Goal: Transaction & Acquisition: Purchase product/service

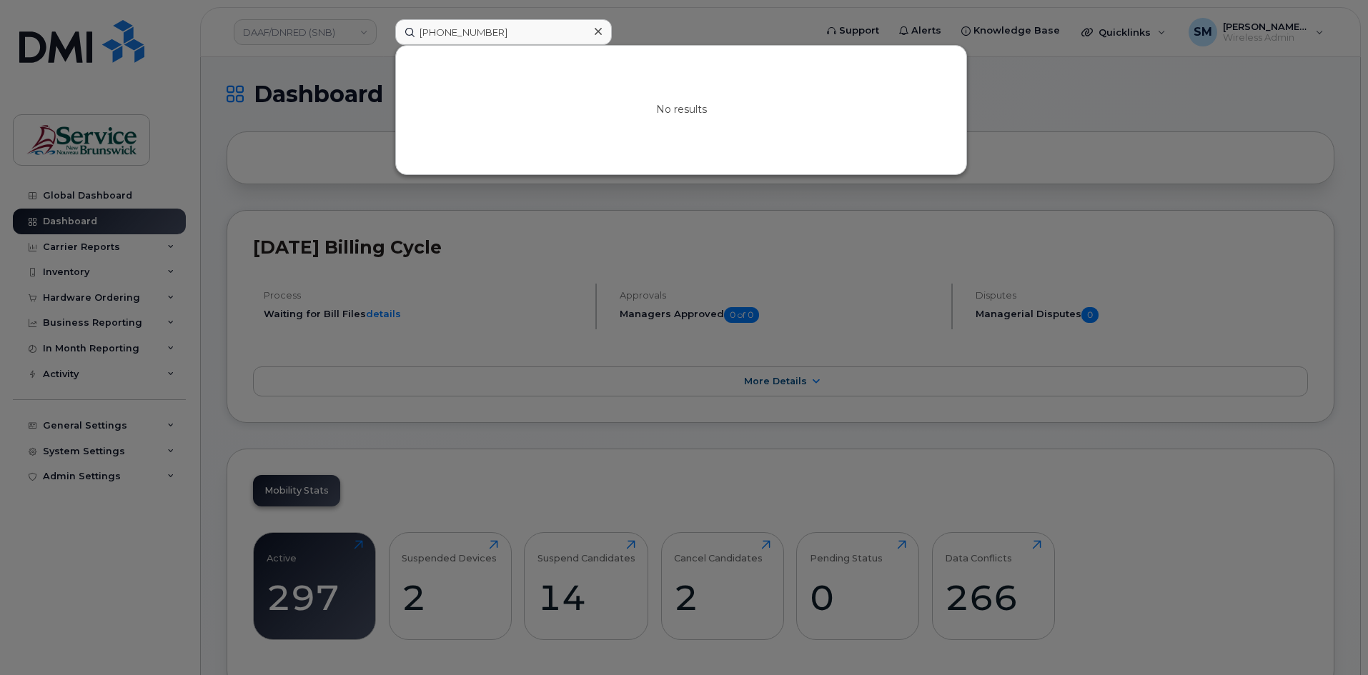
drag, startPoint x: 512, startPoint y: 32, endPoint x: 375, endPoint y: 41, distance: 137.5
click at [384, 41] on div "[PHONE_NUMBER] No results" at bounding box center [600, 32] width 433 height 26
click at [468, 31] on input "506 474 3006" at bounding box center [503, 32] width 217 height 26
type input "5064743006"
click at [651, 19] on div at bounding box center [684, 337] width 1368 height 675
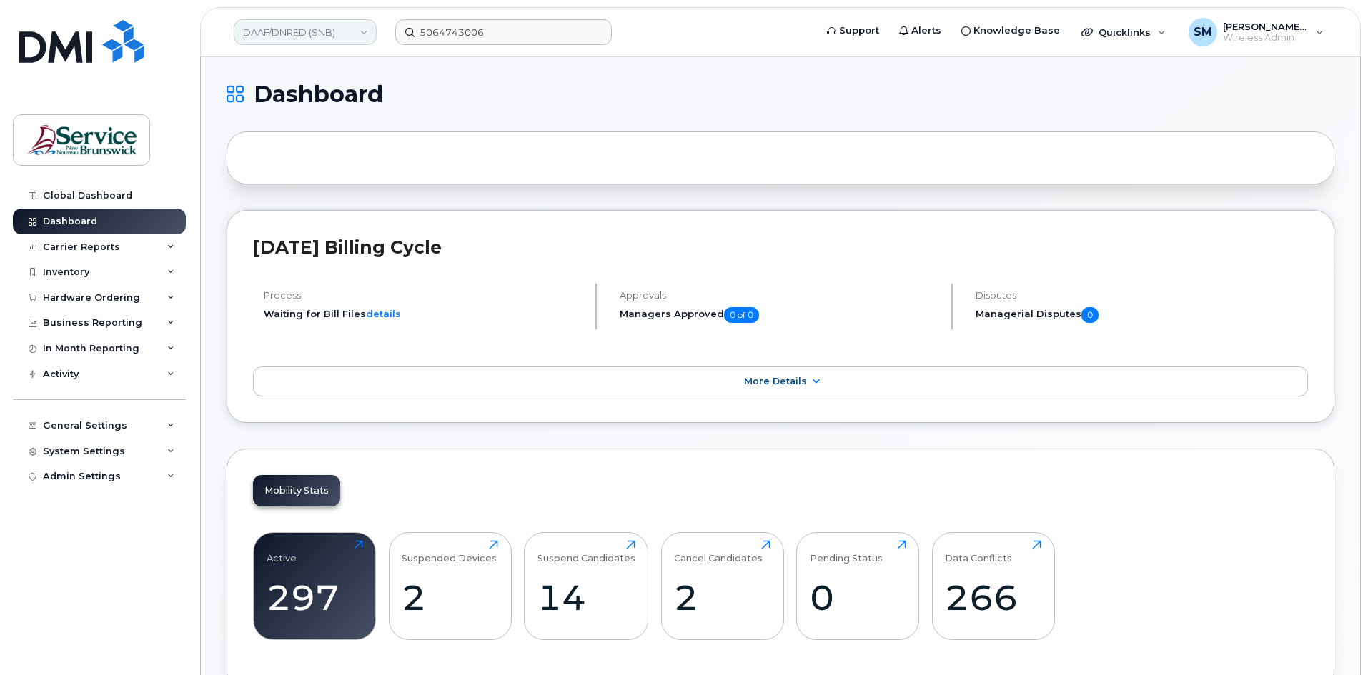
click at [313, 31] on link "DAAF/DNRED (SNB)" at bounding box center [305, 32] width 143 height 26
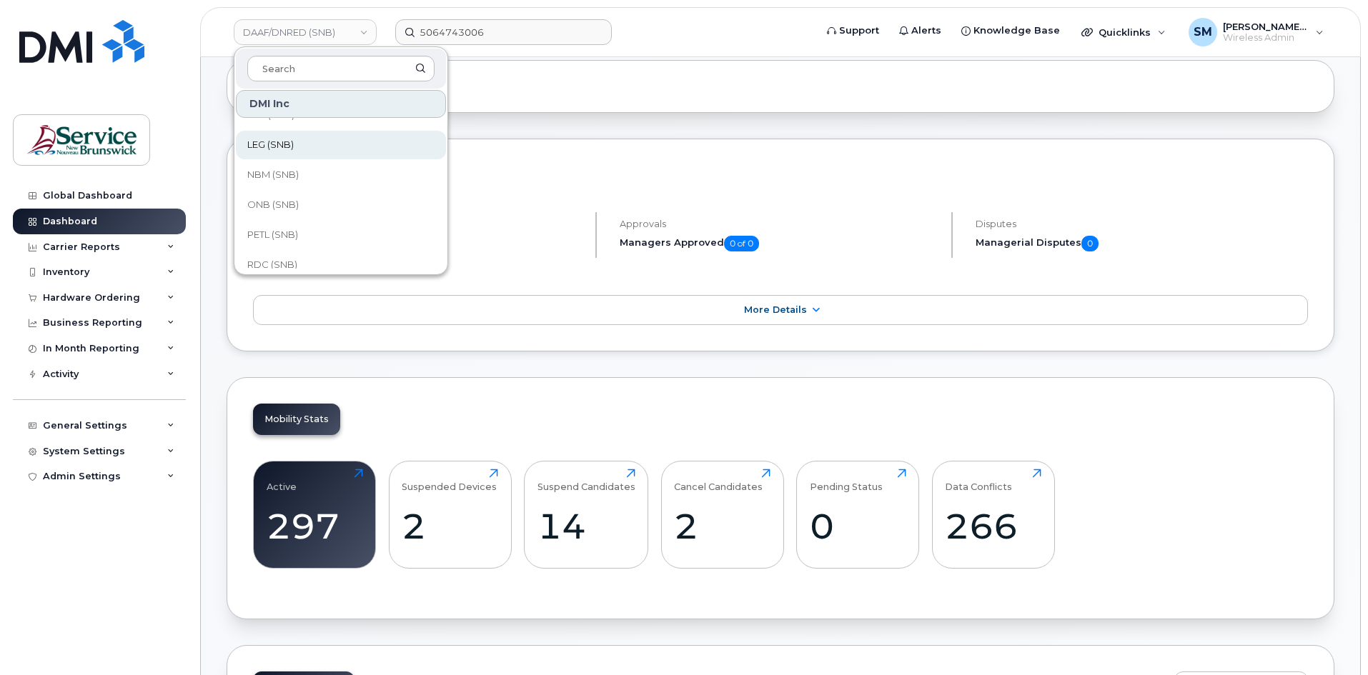
scroll to position [286, 0]
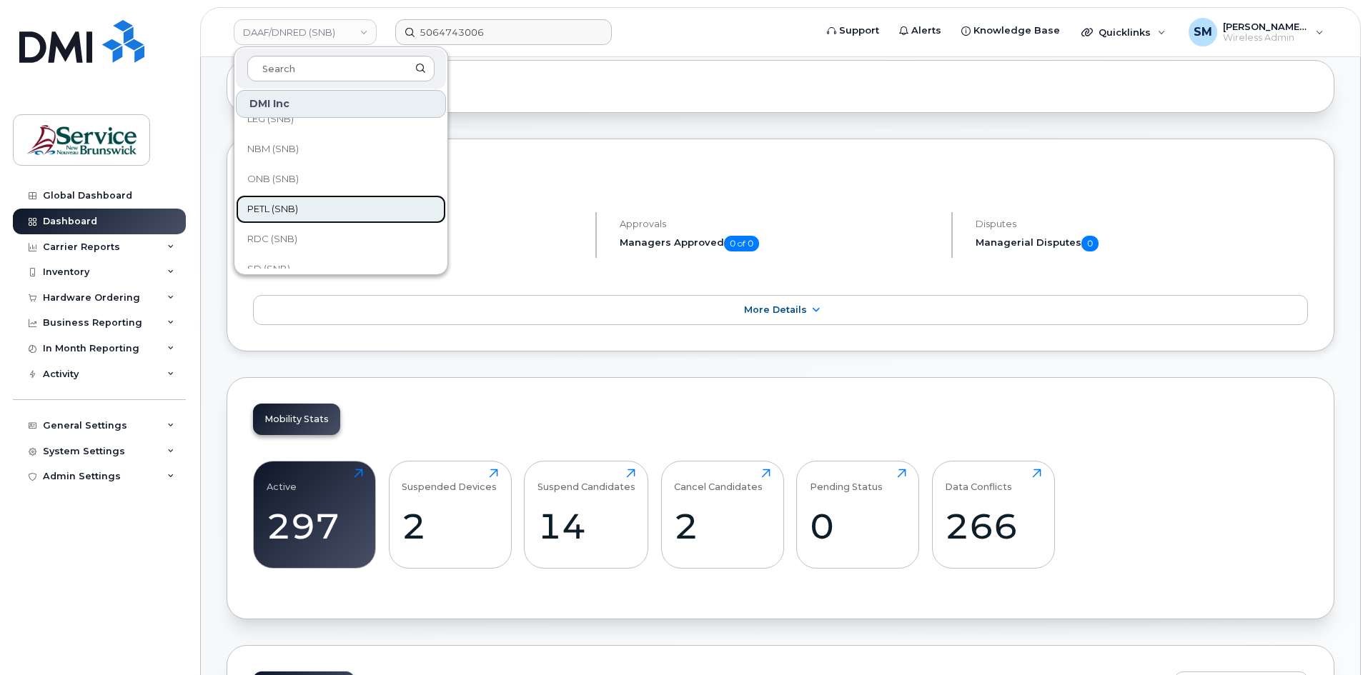
click at [313, 207] on link "PETL (SNB)" at bounding box center [341, 209] width 210 height 29
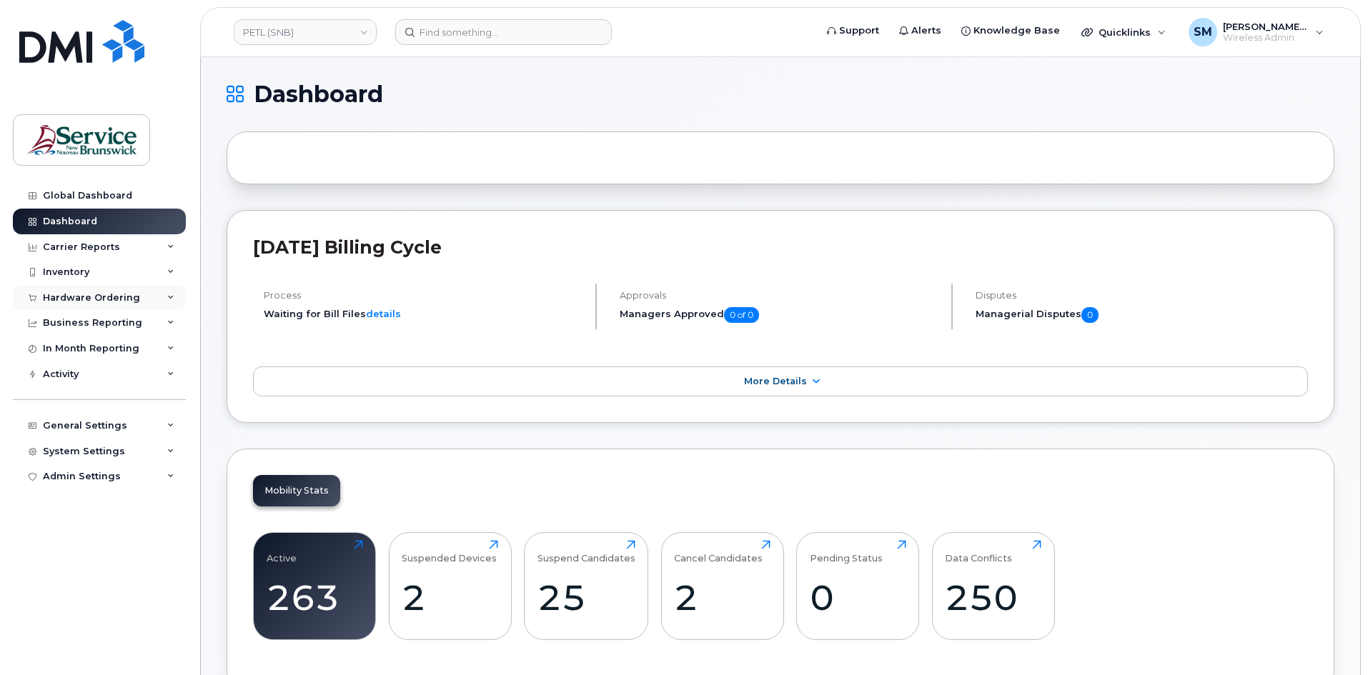
click at [137, 299] on div "Hardware Ordering" at bounding box center [99, 298] width 173 height 26
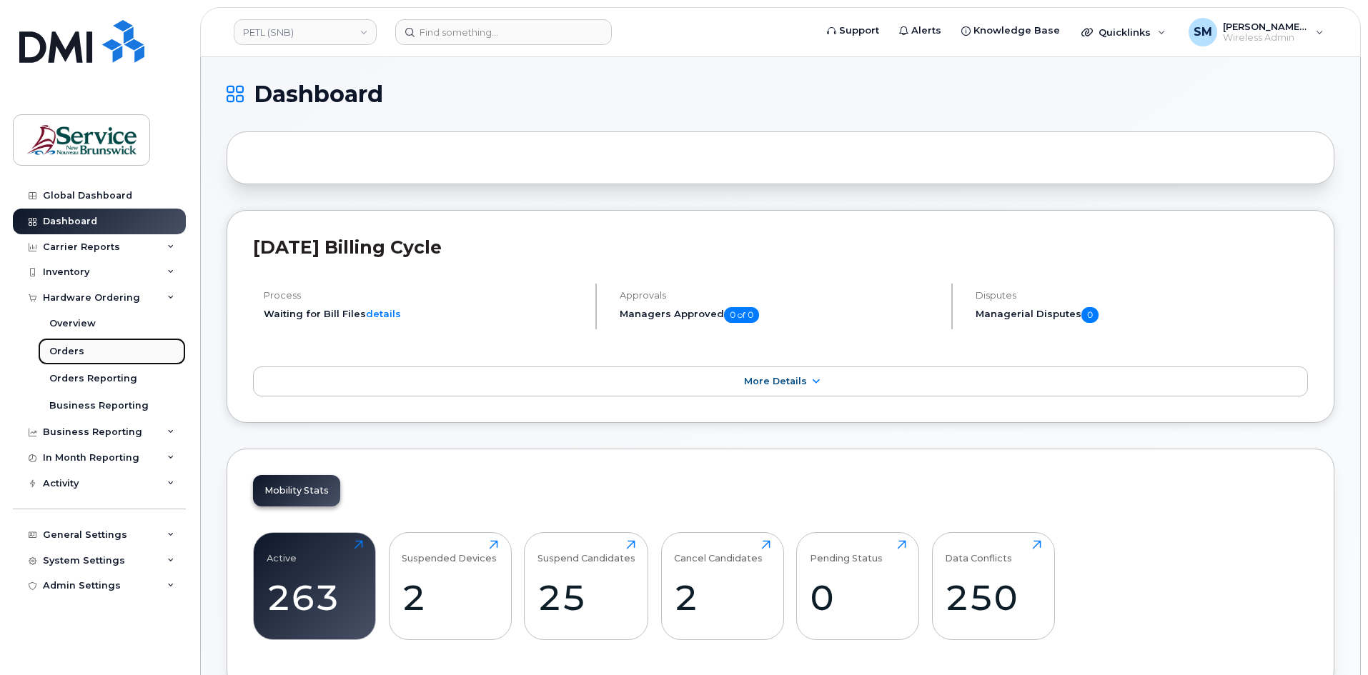
click at [86, 349] on link "Orders" at bounding box center [112, 351] width 148 height 27
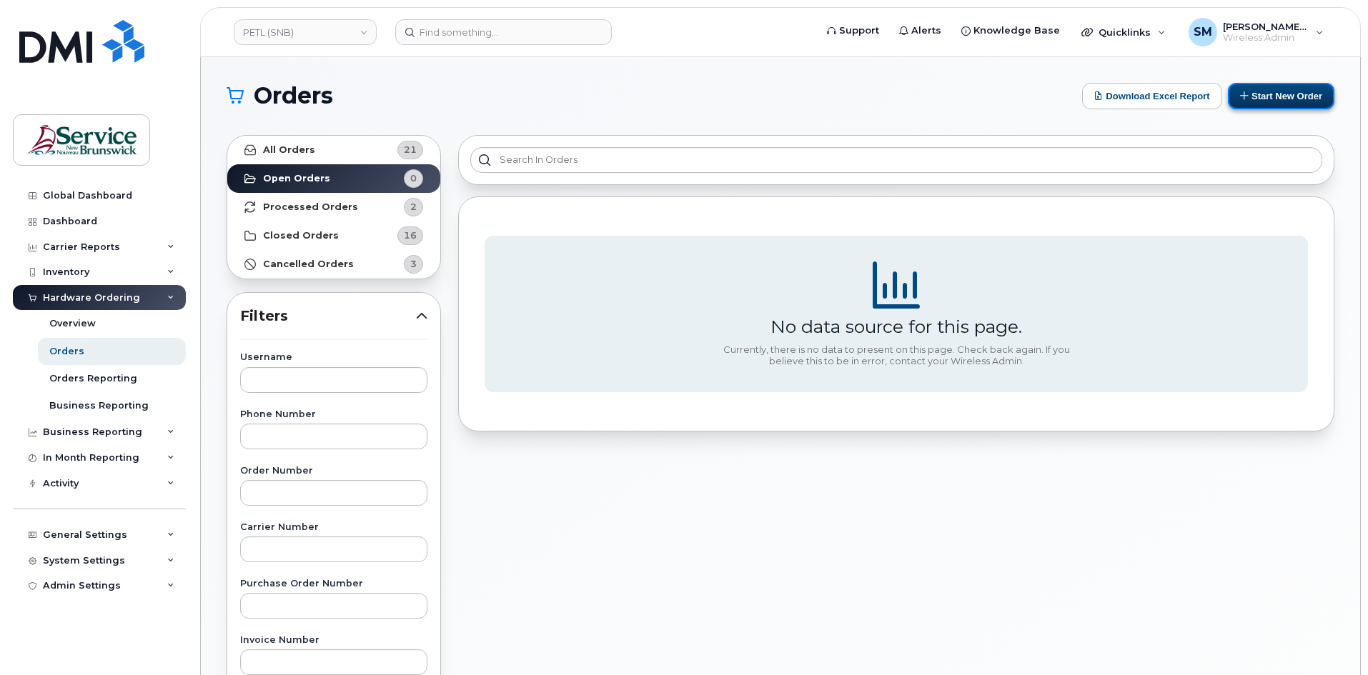
click at [1306, 95] on button "Start New Order" at bounding box center [1281, 96] width 106 height 26
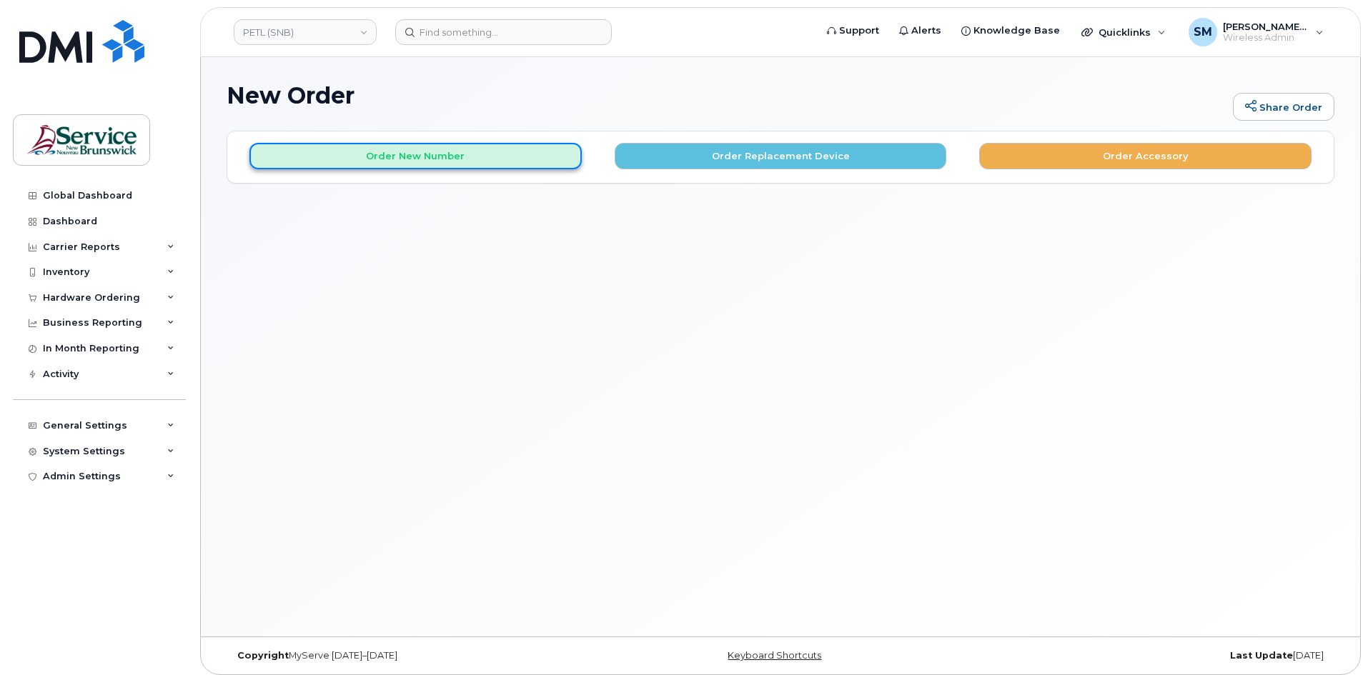
click at [466, 149] on button "Order New Number" at bounding box center [415, 156] width 332 height 26
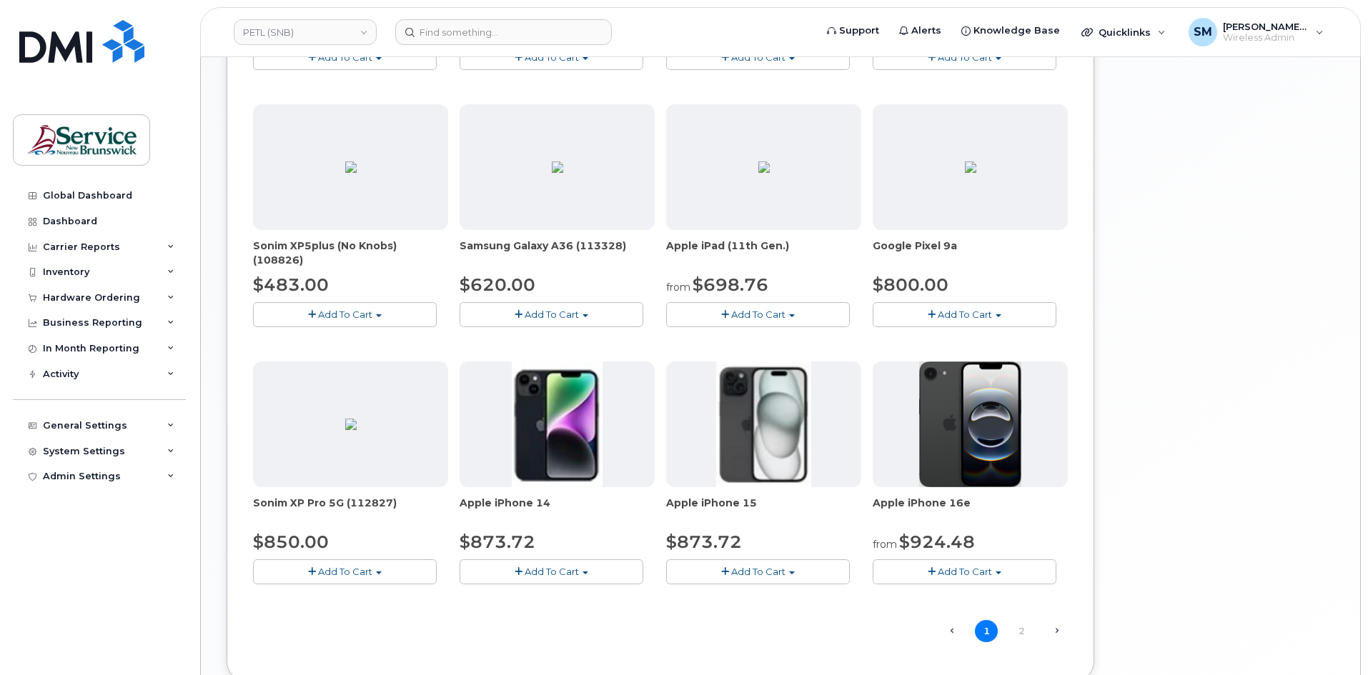
scroll to position [715, 0]
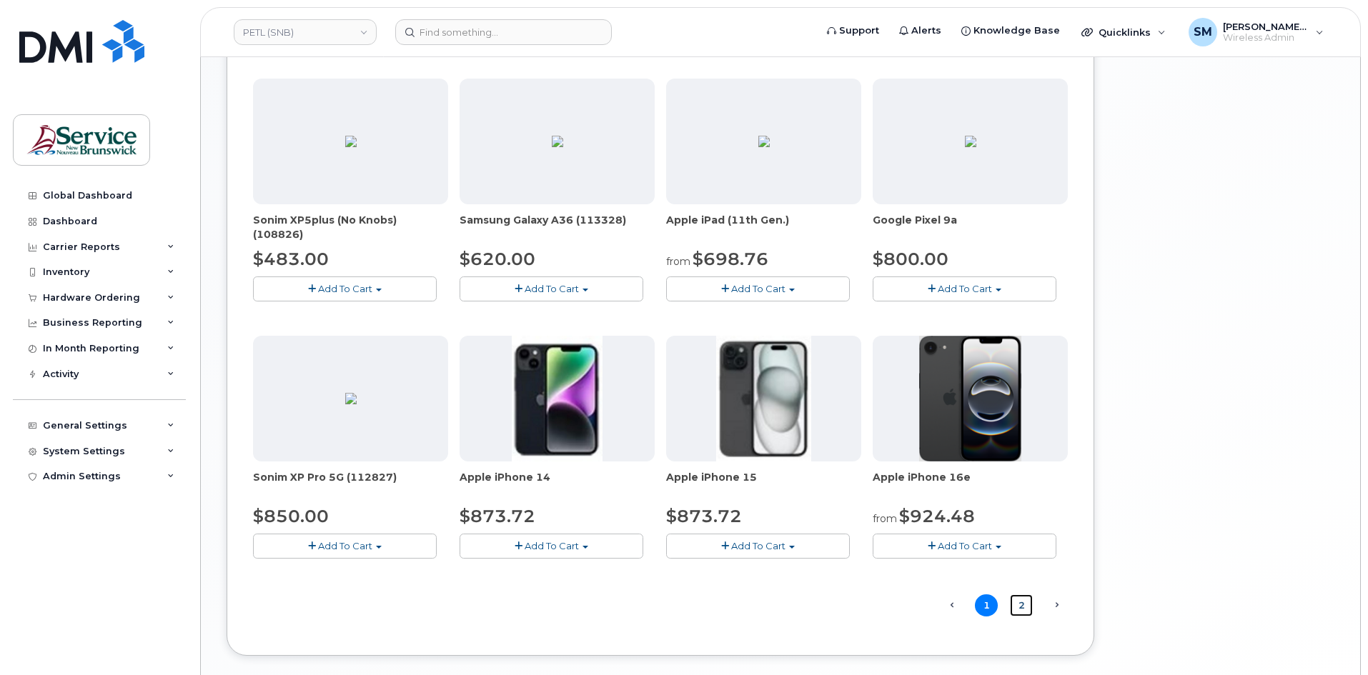
click at [1020, 607] on link "2" at bounding box center [1021, 606] width 23 height 22
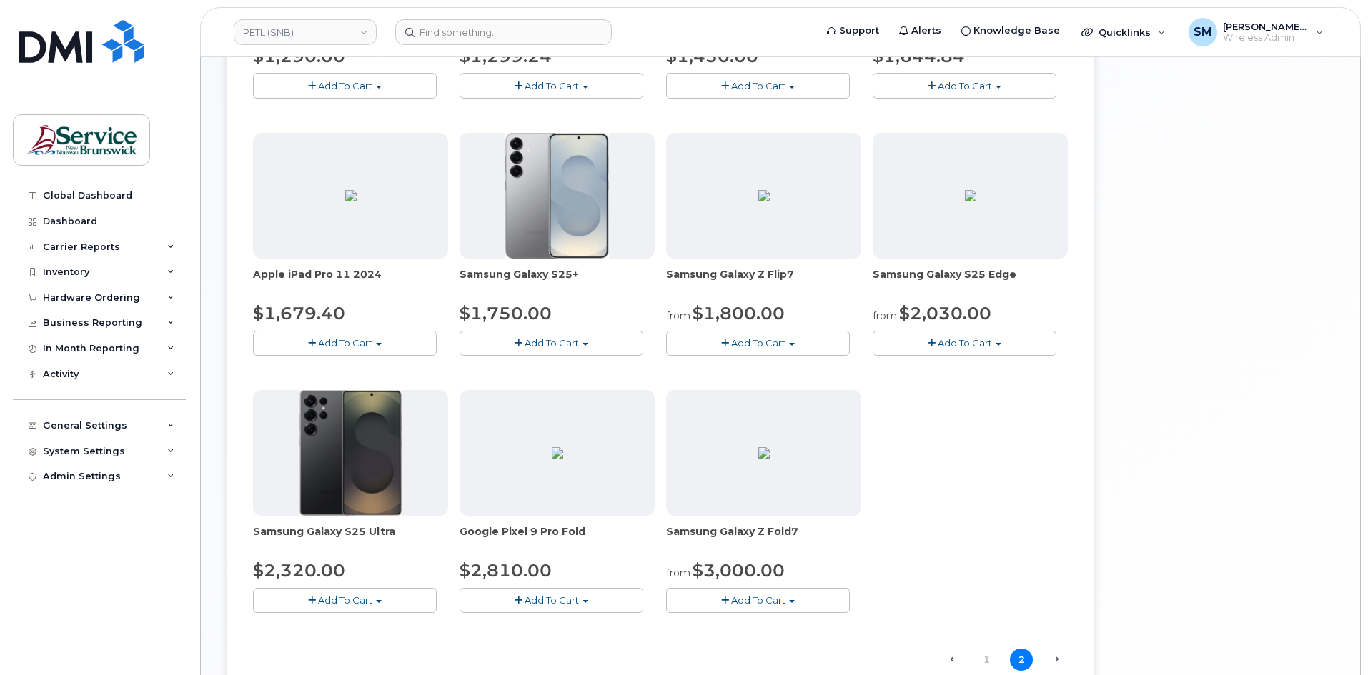
scroll to position [788, 0]
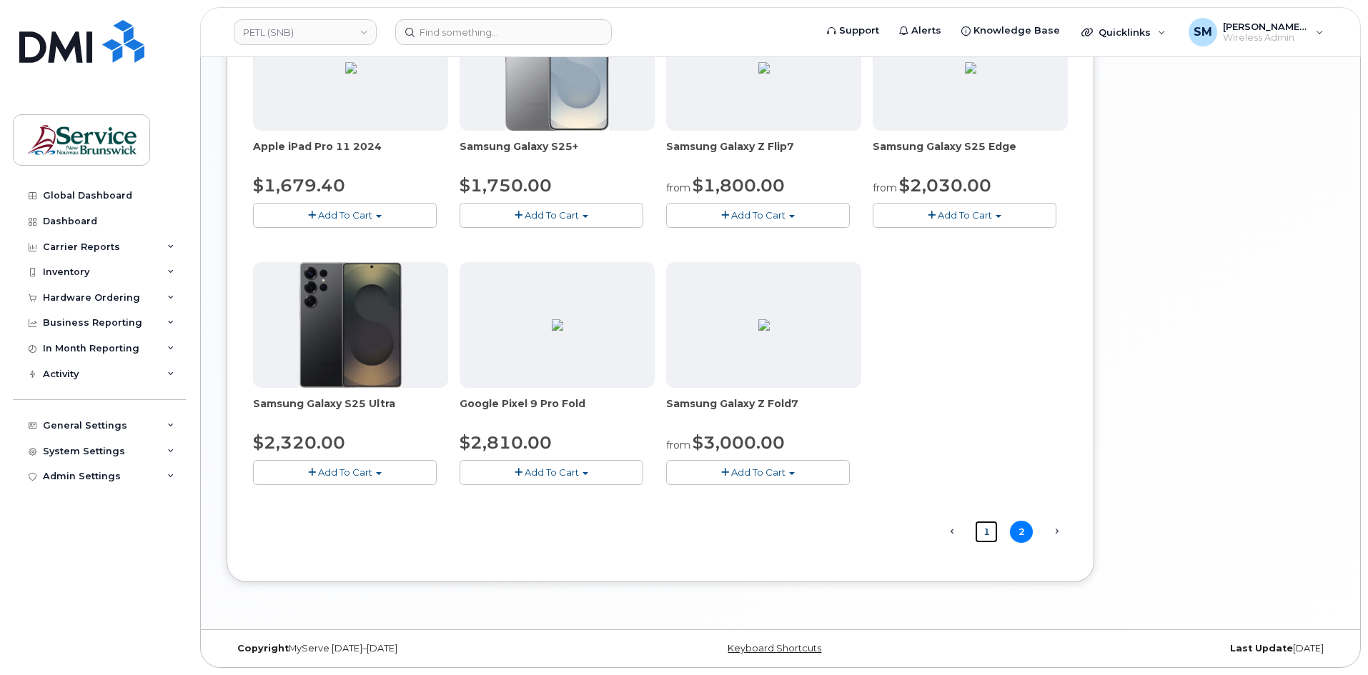
click at [988, 532] on link "1" at bounding box center [986, 532] width 23 height 22
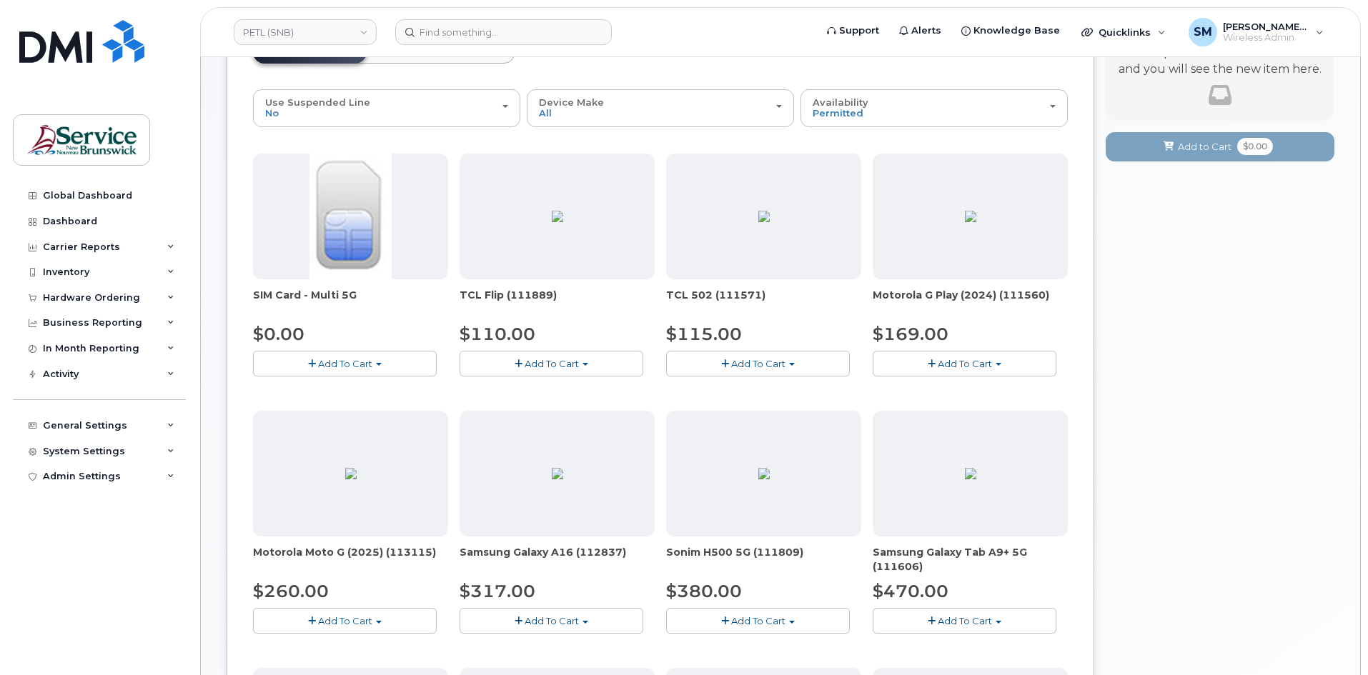
scroll to position [2, 0]
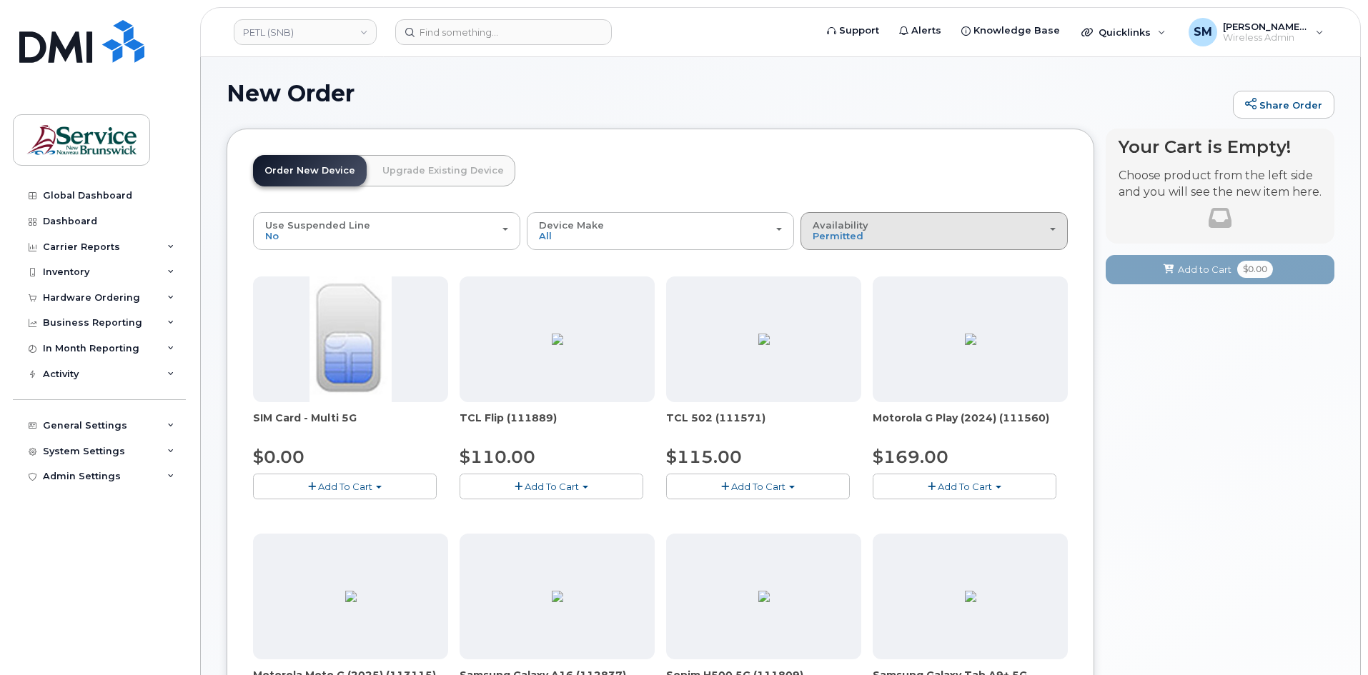
click at [827, 226] on span "Availability" at bounding box center [841, 224] width 56 height 11
click at [841, 289] on div "All" at bounding box center [934, 287] width 260 height 17
click at [878, 222] on div "Availability Permitted All" at bounding box center [934, 231] width 243 height 22
click at [826, 287] on label "All" at bounding box center [819, 287] width 30 height 17
click at [0, 0] on input "All" at bounding box center [0, 0] width 0 height 0
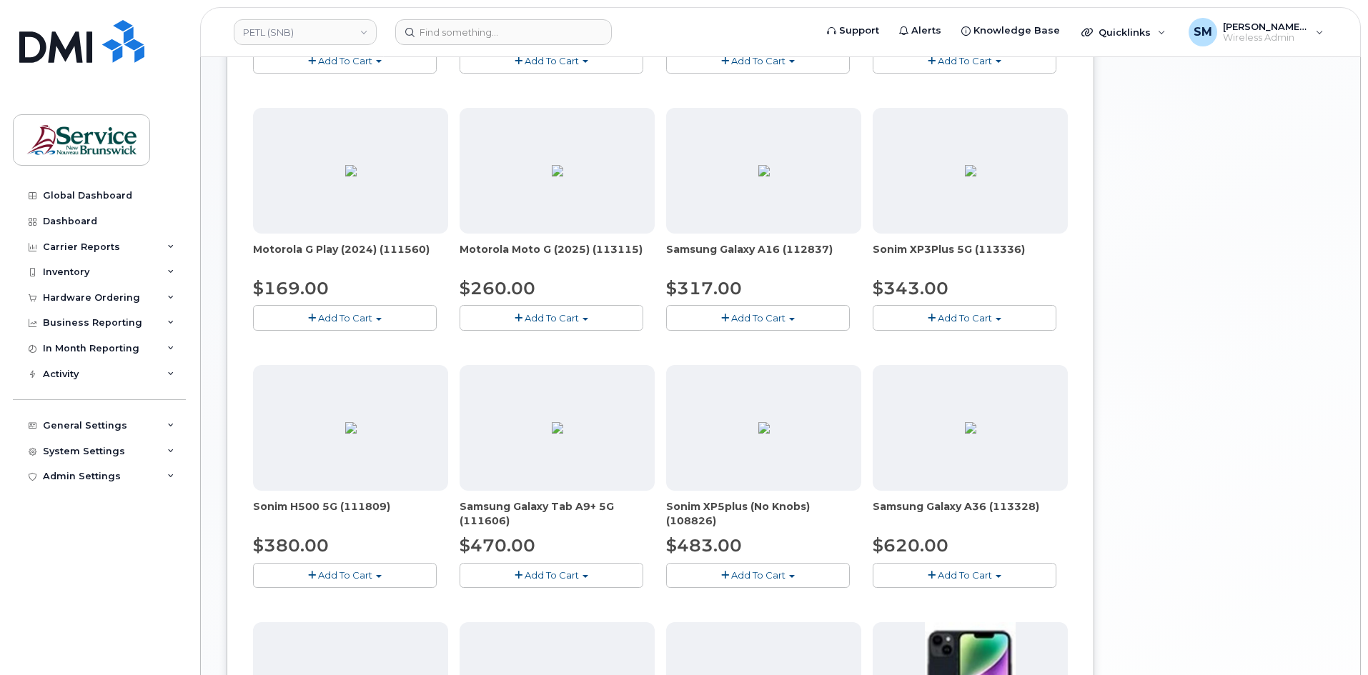
scroll to position [431, 0]
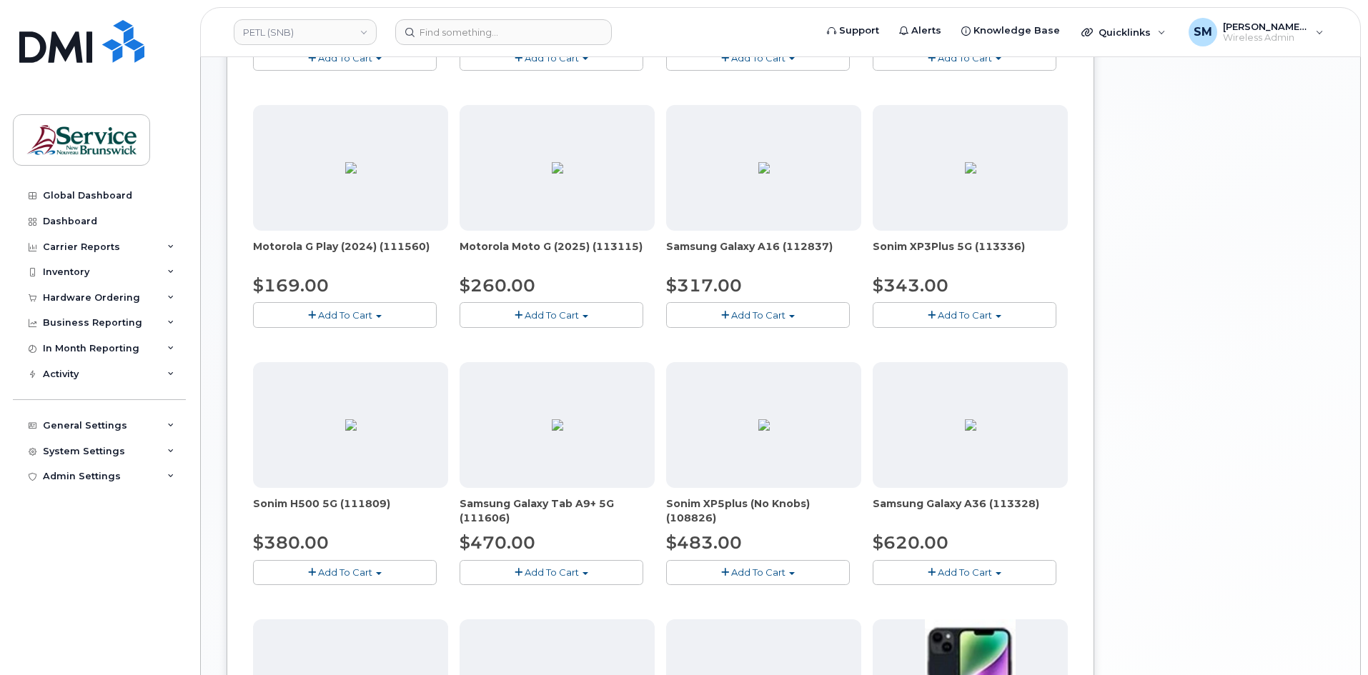
click at [963, 569] on span "Add To Cart" at bounding box center [965, 572] width 54 height 11
click at [968, 618] on link "$620.00 - 30-day activation (128GB model)" at bounding box center [992, 617] width 233 height 18
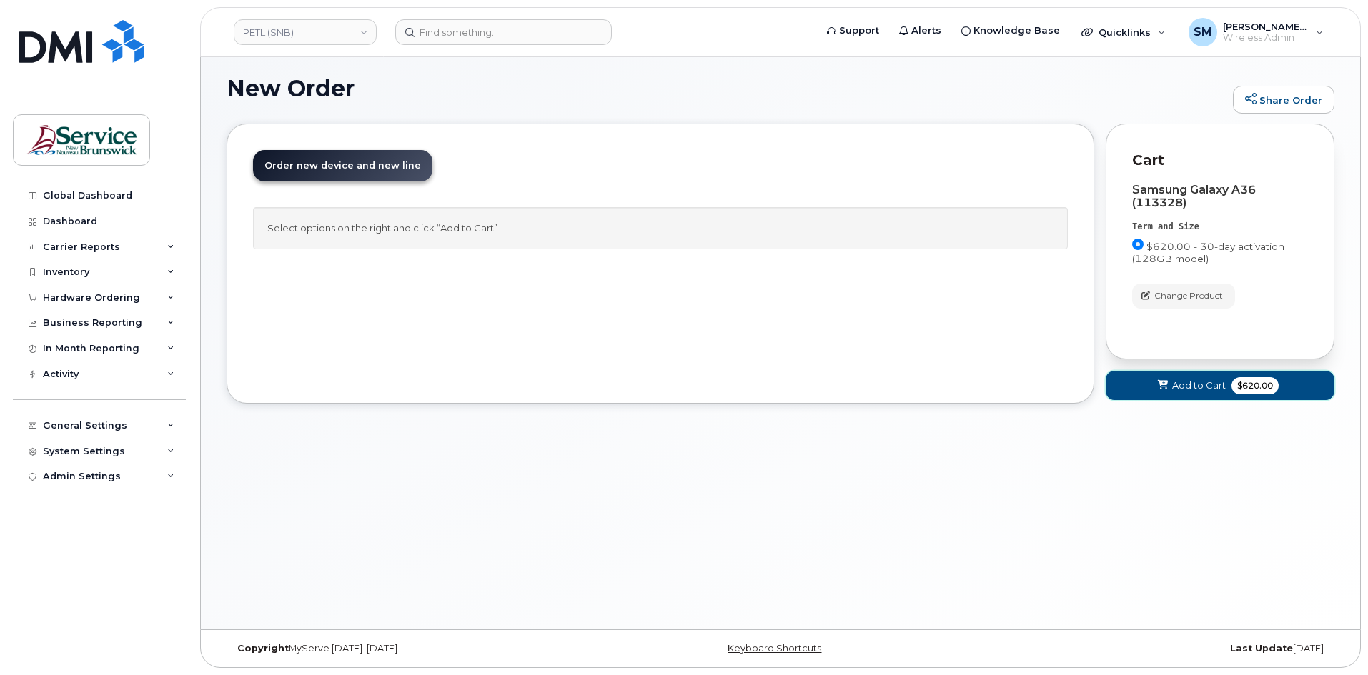
click at [1170, 383] on button "Add to Cart $620.00" at bounding box center [1220, 385] width 229 height 29
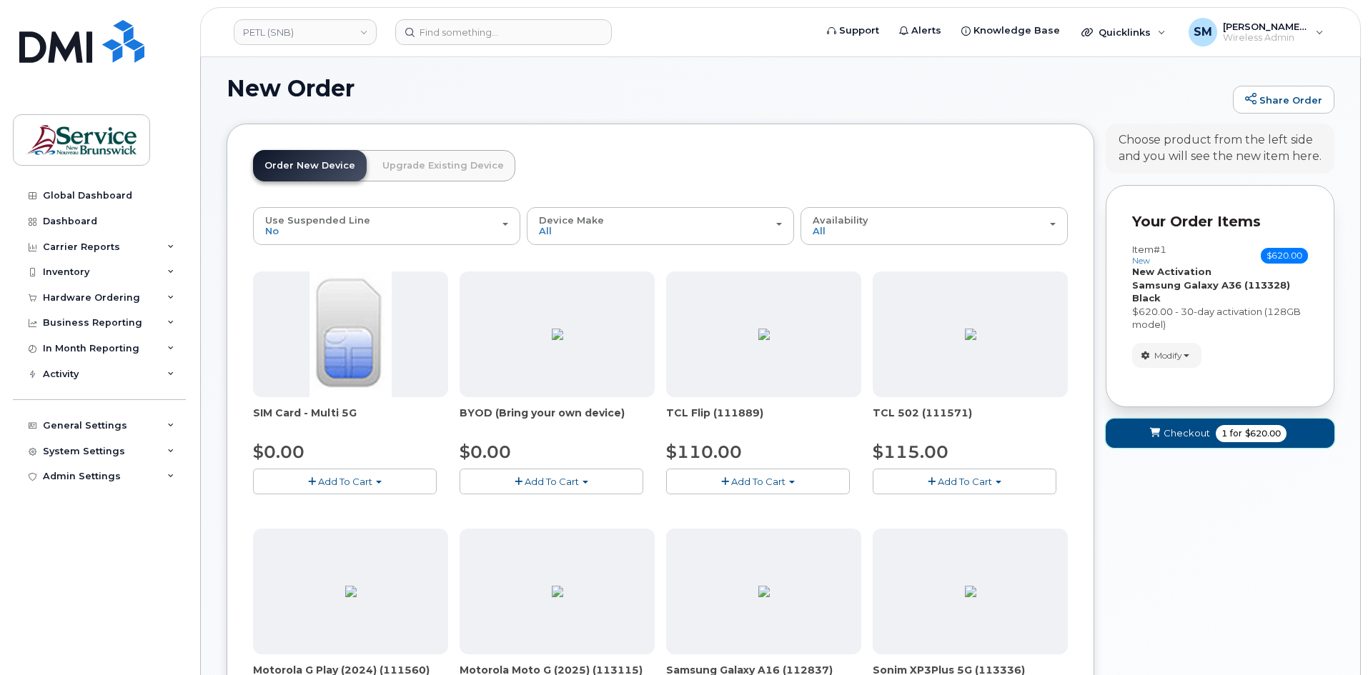
click at [1175, 439] on span "Checkout" at bounding box center [1186, 434] width 46 height 14
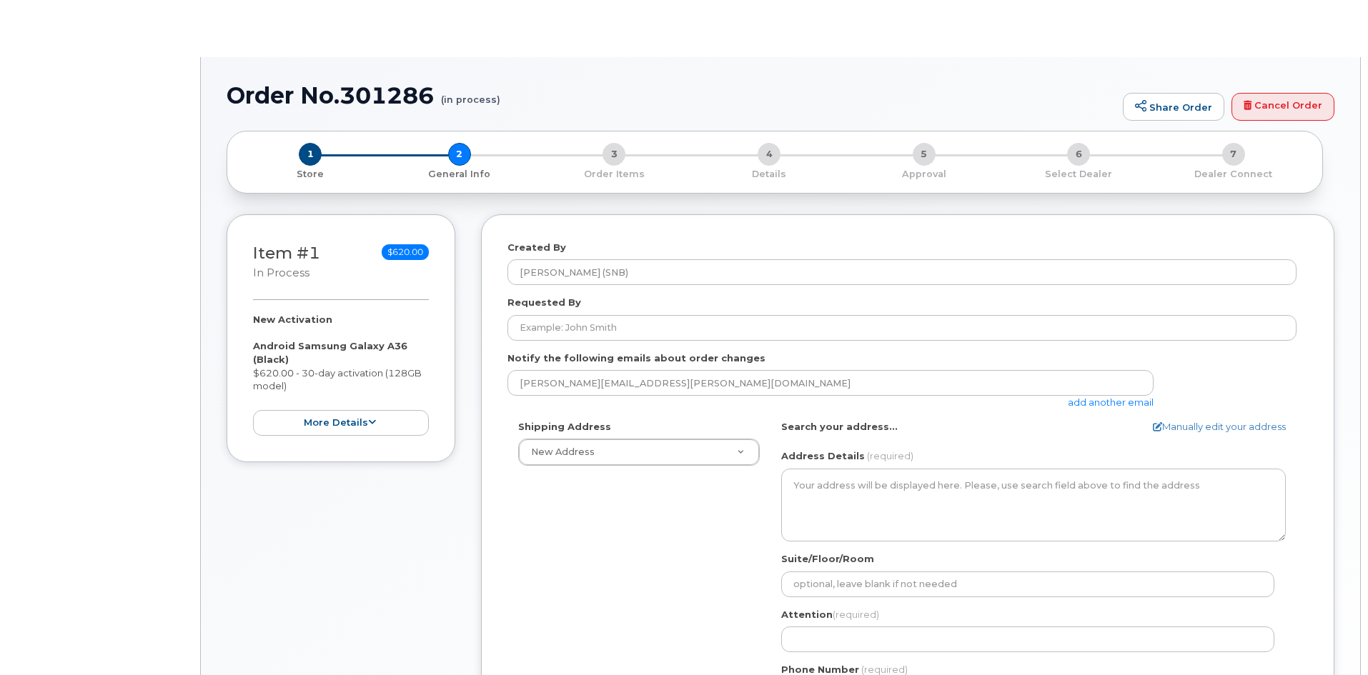
select select
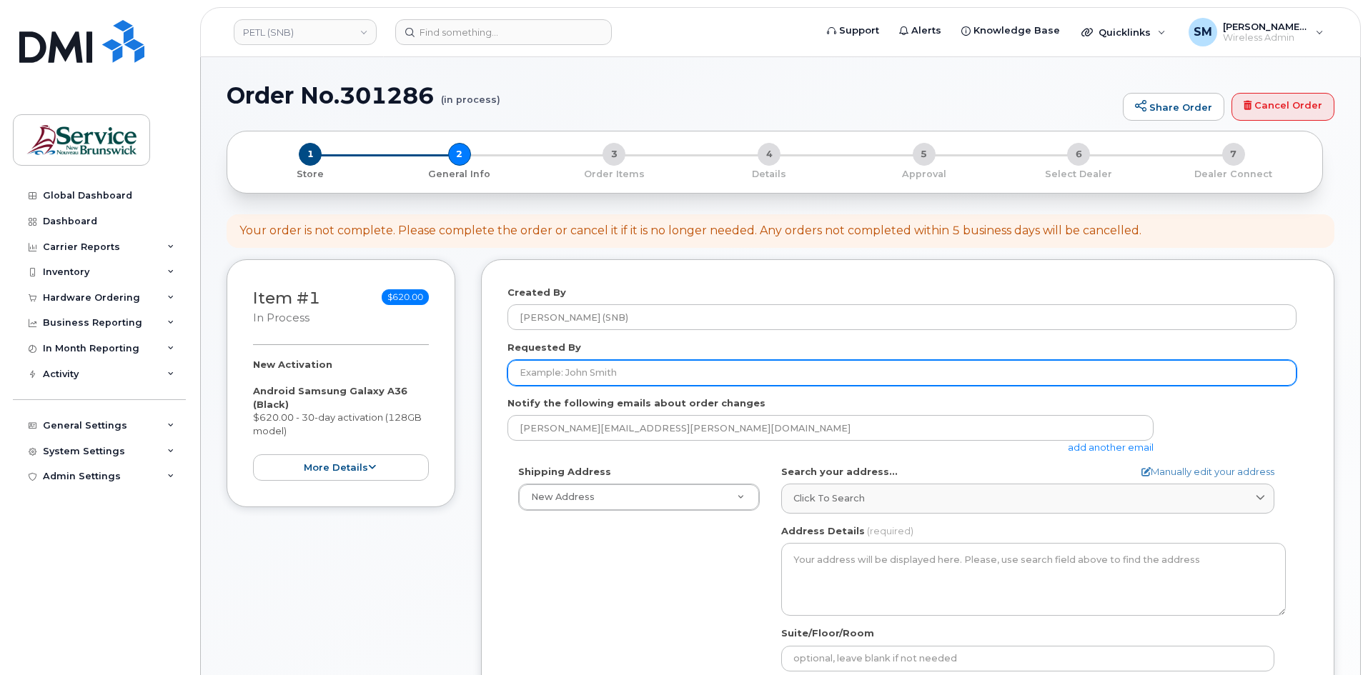
click at [605, 386] on form "Created By Slattery, Matthew (SNB) Requested By Notify the following emails abo…" at bounding box center [907, 603] width 800 height 635
drag, startPoint x: 605, startPoint y: 386, endPoint x: 563, endPoint y: 365, distance: 47.0
paste input "[PERSON_NAME][EMAIL_ADDRESS][DOMAIN_NAME]"
type input "[PERSON_NAME][EMAIL_ADDRESS][DOMAIN_NAME]"
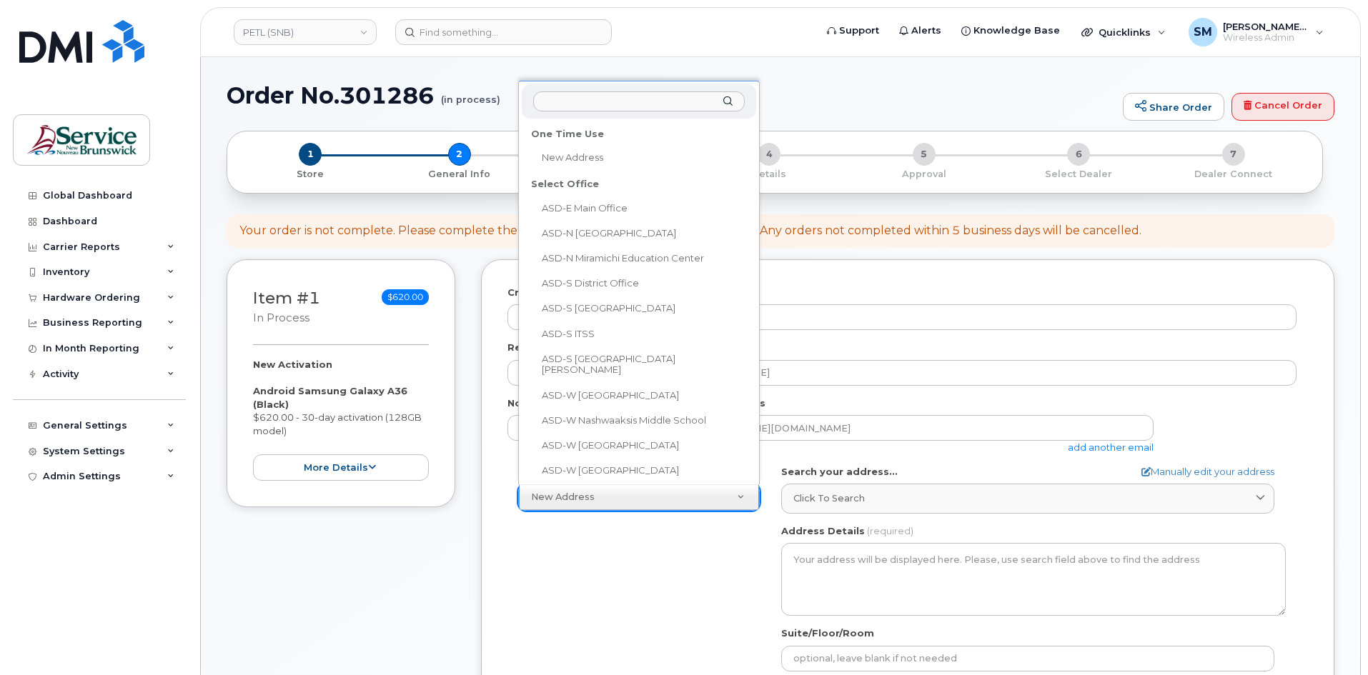
click at [626, 100] on input "text" at bounding box center [639, 101] width 212 height 21
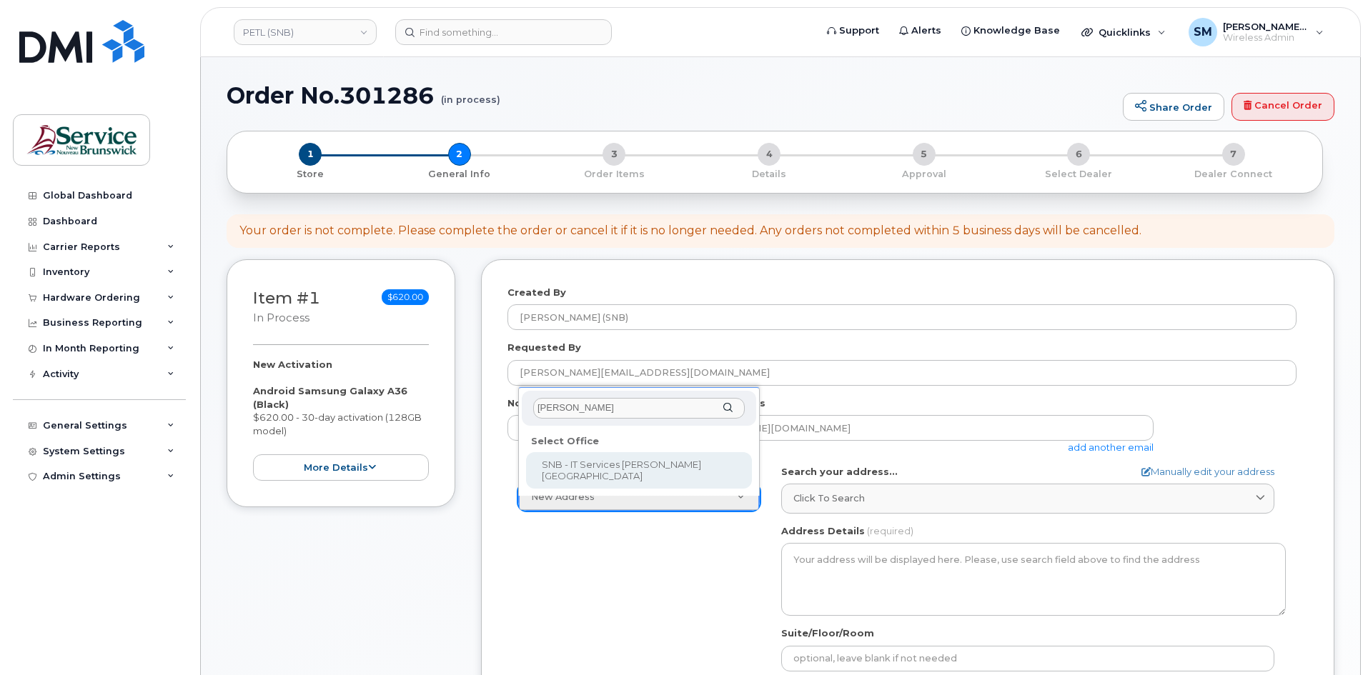
type input "jones"
select select
type textarea "105-1600 Main St Moncton New Brunswick E1E 1G5"
type input "Fred Doiron/Jeff McIntyre/Vincent Hache/Sebastien Bernard"
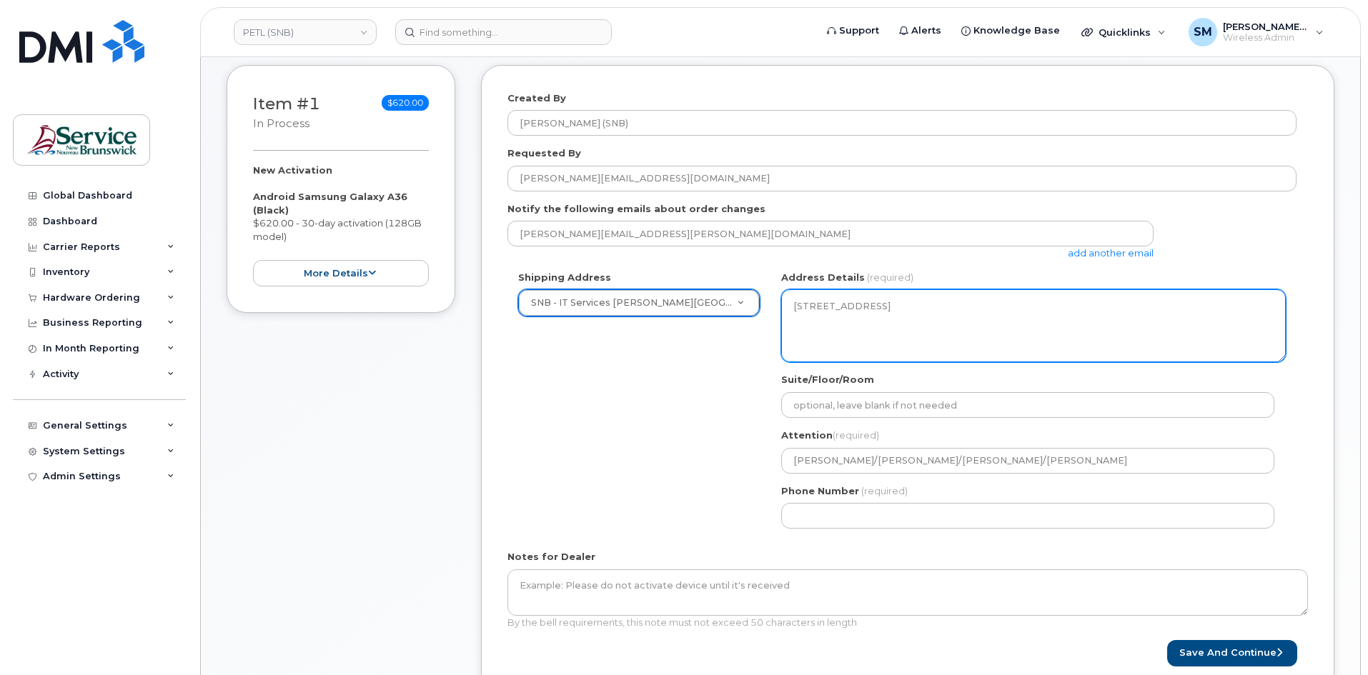
scroll to position [214, 0]
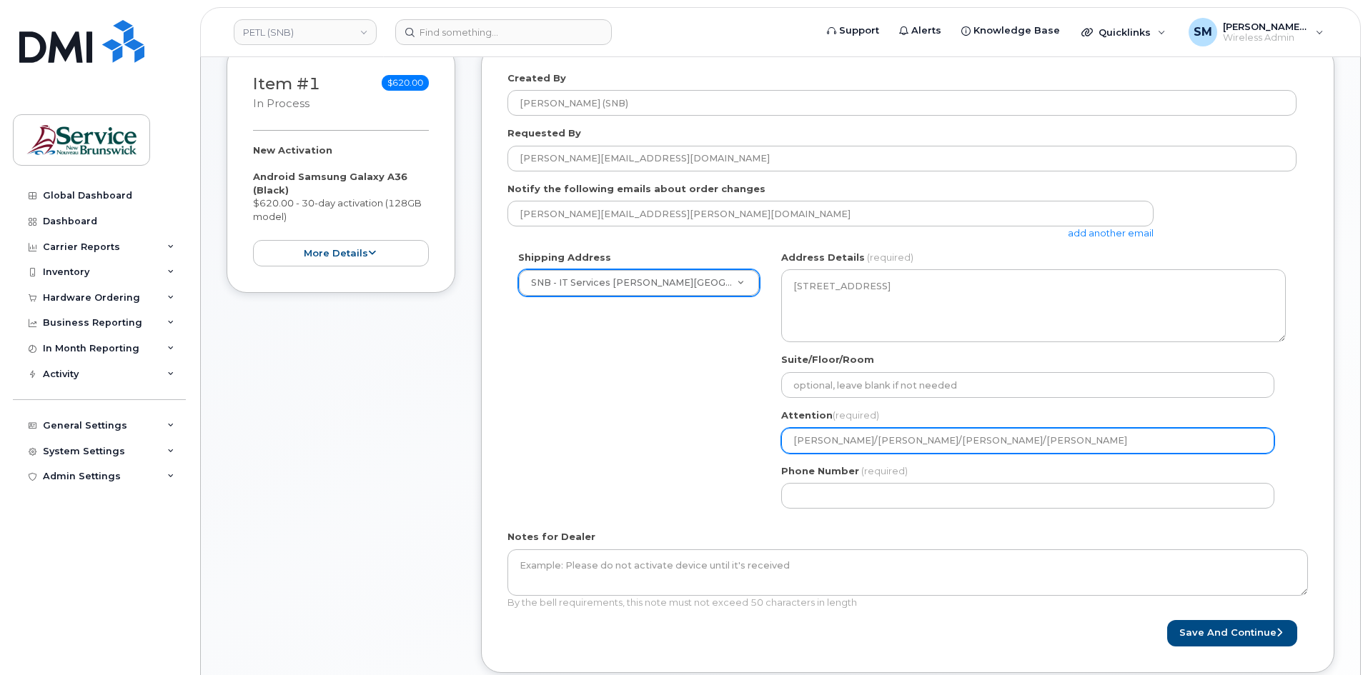
drag, startPoint x: 956, startPoint y: 452, endPoint x: 913, endPoint y: 462, distance: 44.6
click at [913, 462] on div "NB Moncton Search your address... Manually edit your address Click to search No…" at bounding box center [1033, 385] width 526 height 269
select select
type input "[PERSON_NAME]/[PERSON_NAME]"
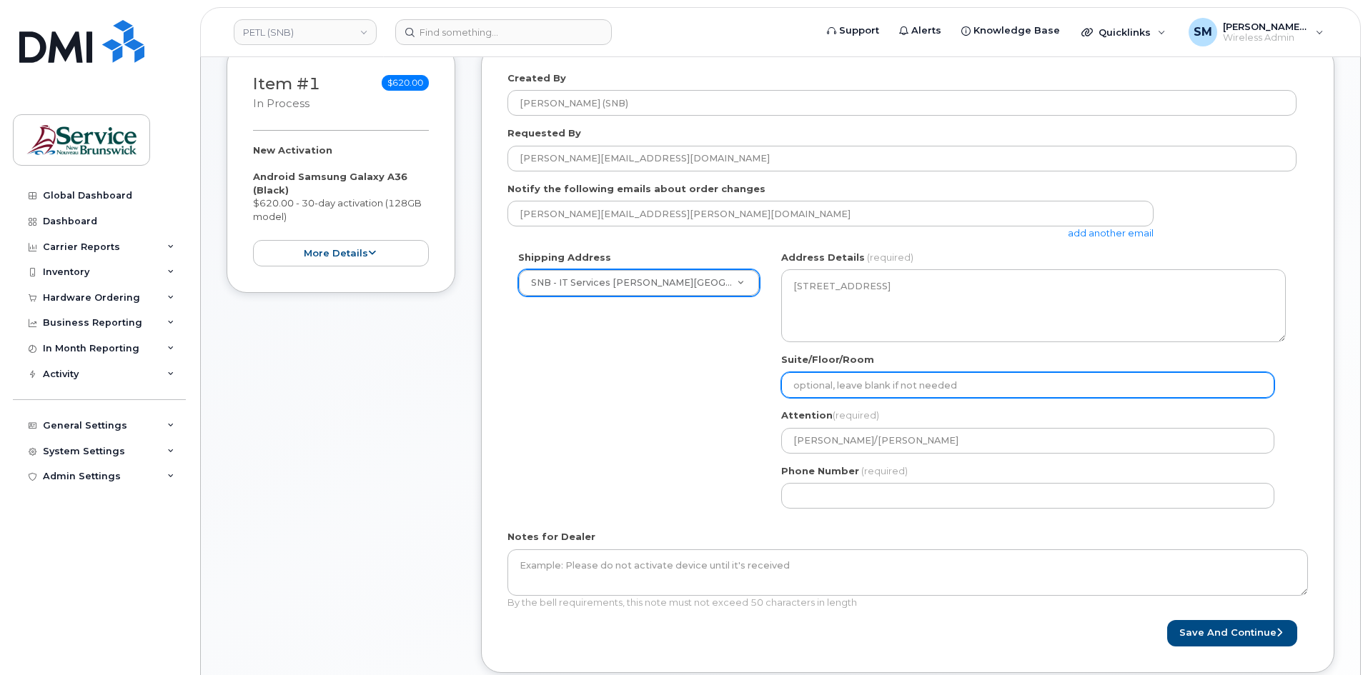
click at [897, 392] on input "Suite/Floor/Room" at bounding box center [1027, 385] width 493 height 26
paste input "WO0000000491030"
select select
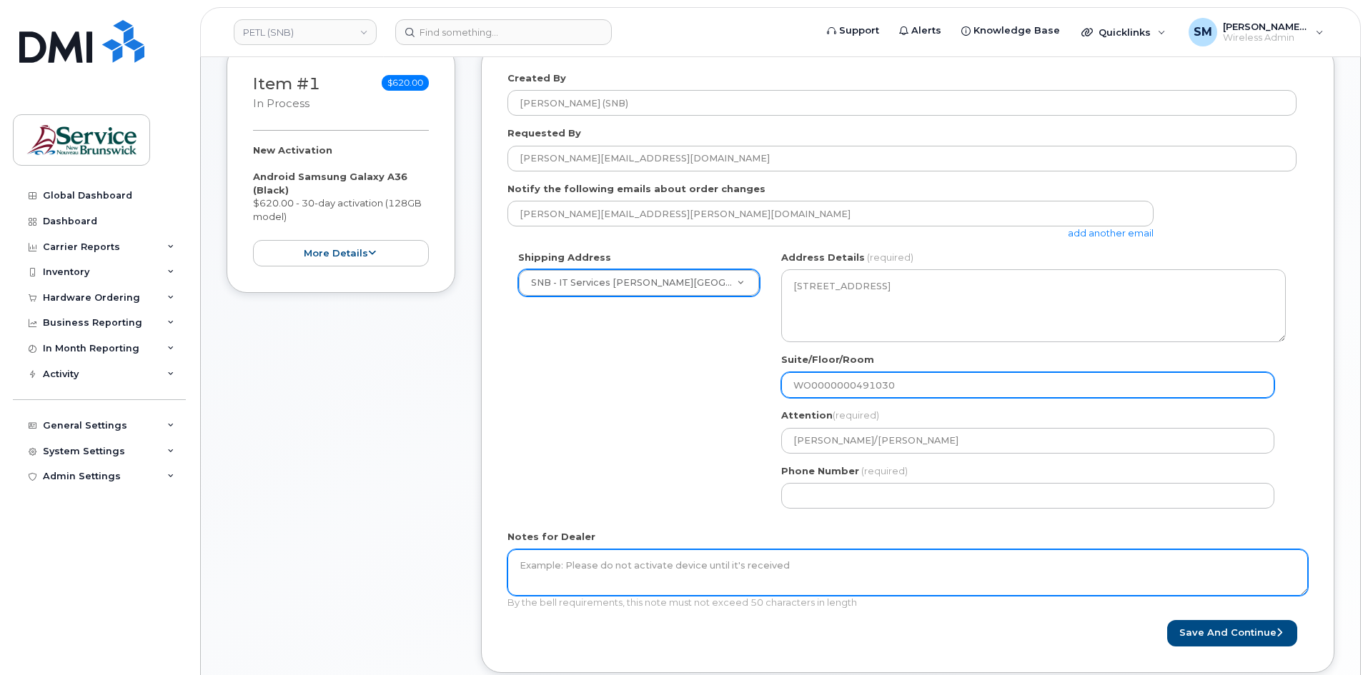
type input "WO0000000491030"
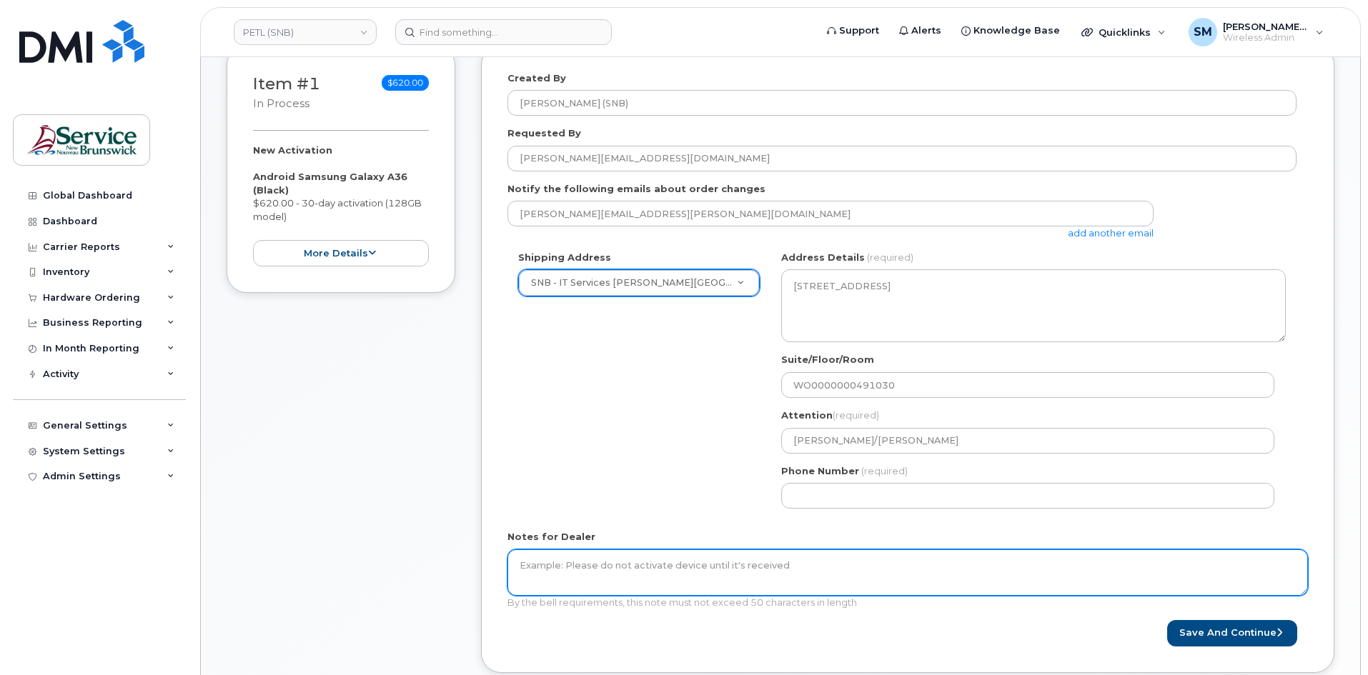
click at [773, 577] on textarea "Notes for Dealer" at bounding box center [907, 573] width 800 height 47
paste textarea "WO0000000491030"
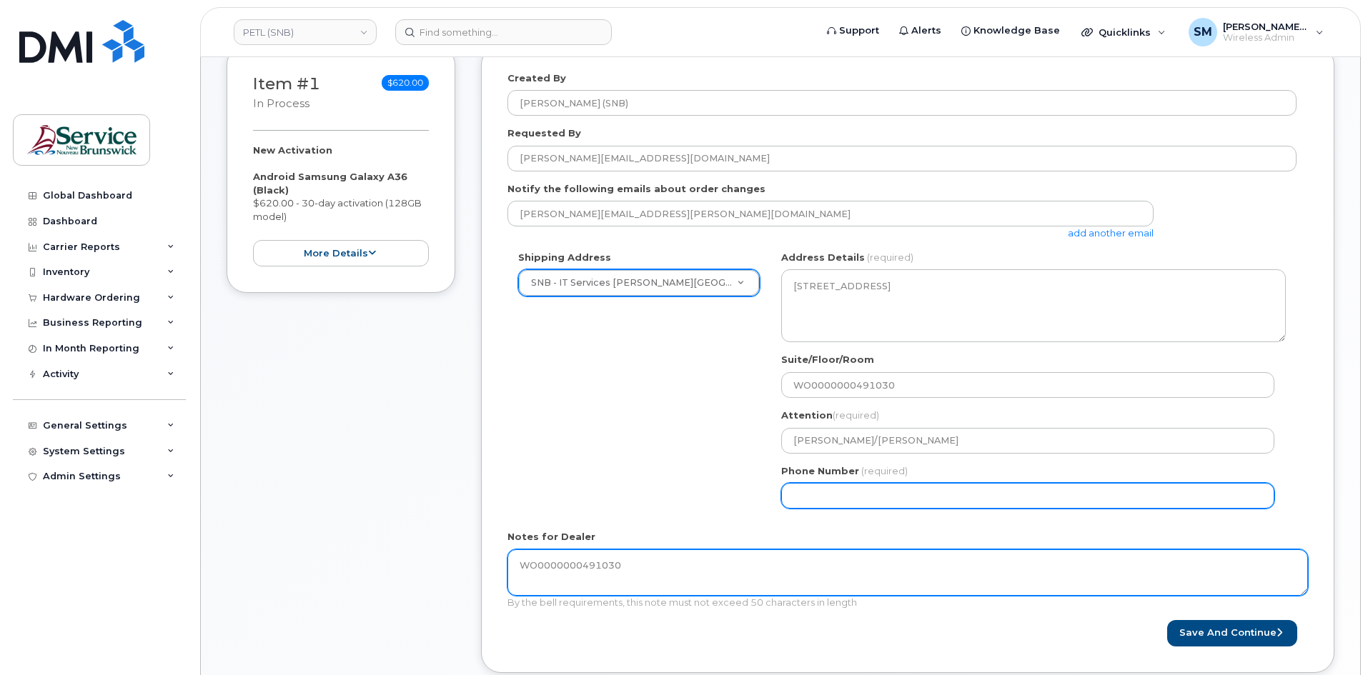
type textarea "WO0000000491030"
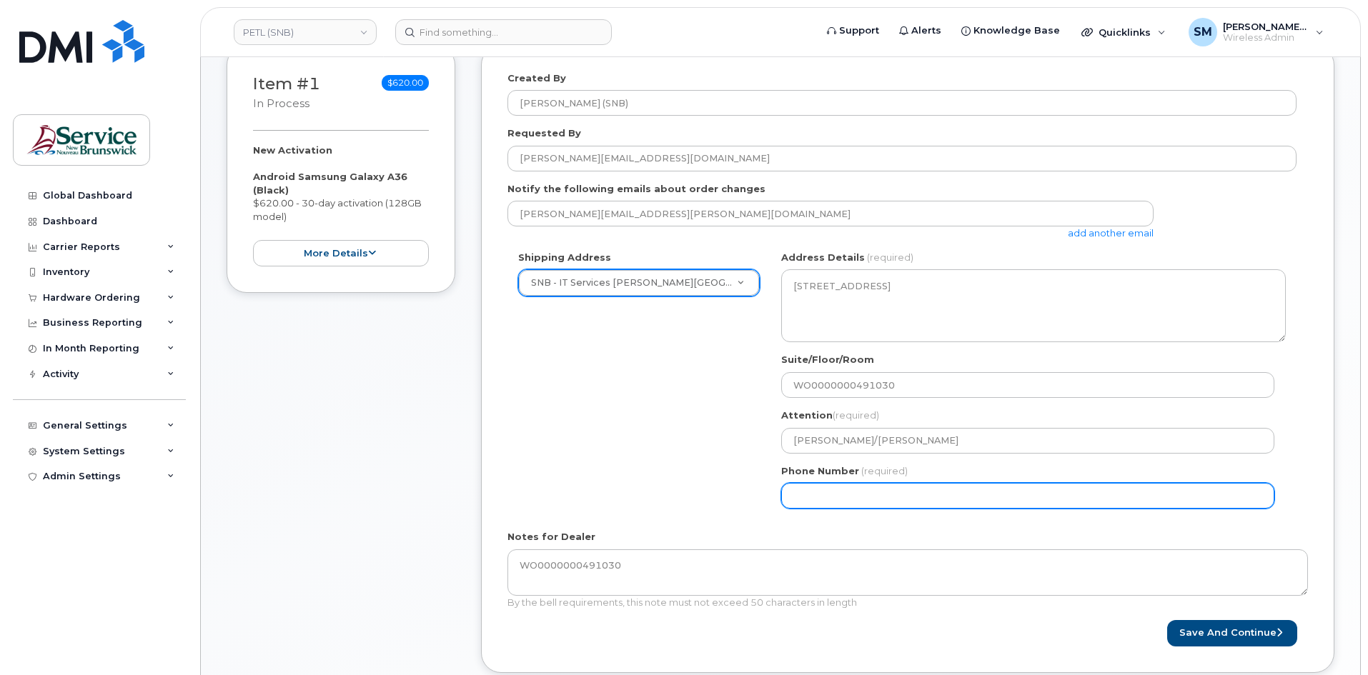
click at [838, 495] on input "Phone Number" at bounding box center [1027, 496] width 493 height 26
select select
type input "506639633"
select select
type input "5066396338"
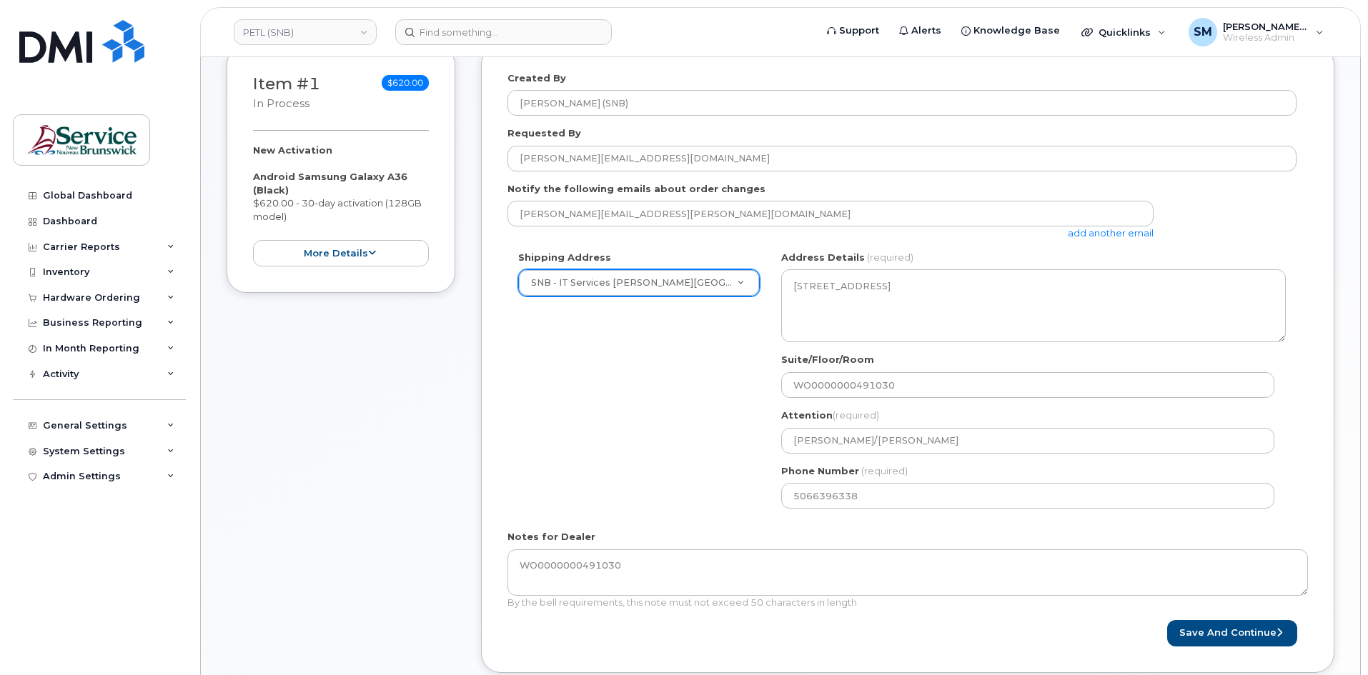
click at [1246, 649] on div "Created By Slattery, Matthew (SNB) Requested By Pierre-Luc.Arseneau22@gnb.ca No…" at bounding box center [907, 359] width 853 height 628
drag, startPoint x: 1243, startPoint y: 642, endPoint x: 1206, endPoint y: 642, distance: 37.9
click at [1223, 642] on button "Save and Continue" at bounding box center [1232, 633] width 130 height 26
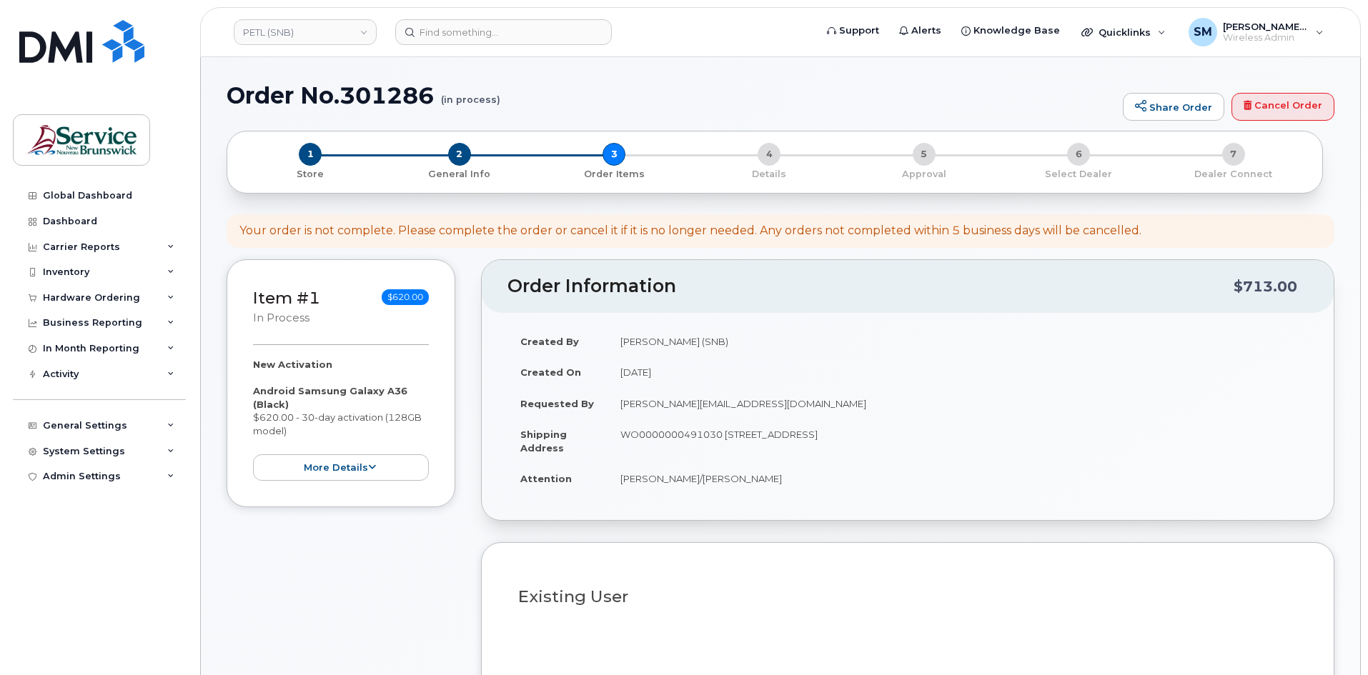
select select
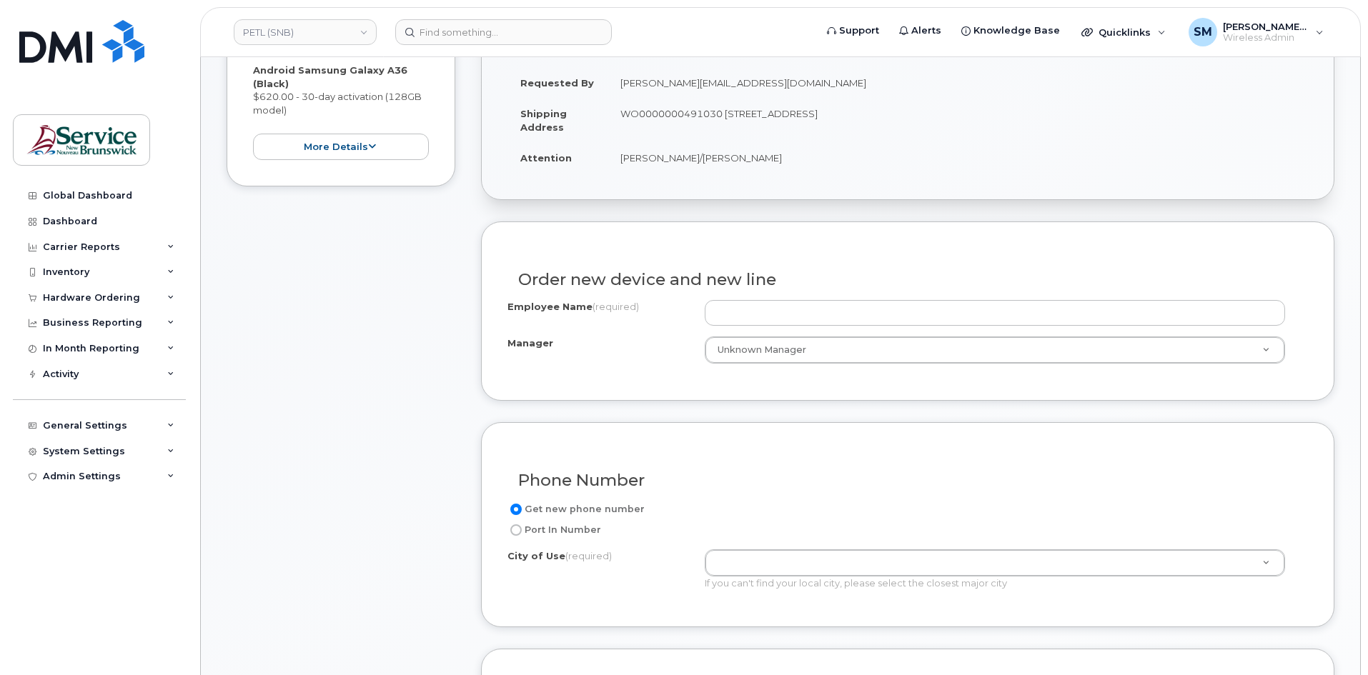
scroll to position [357, 0]
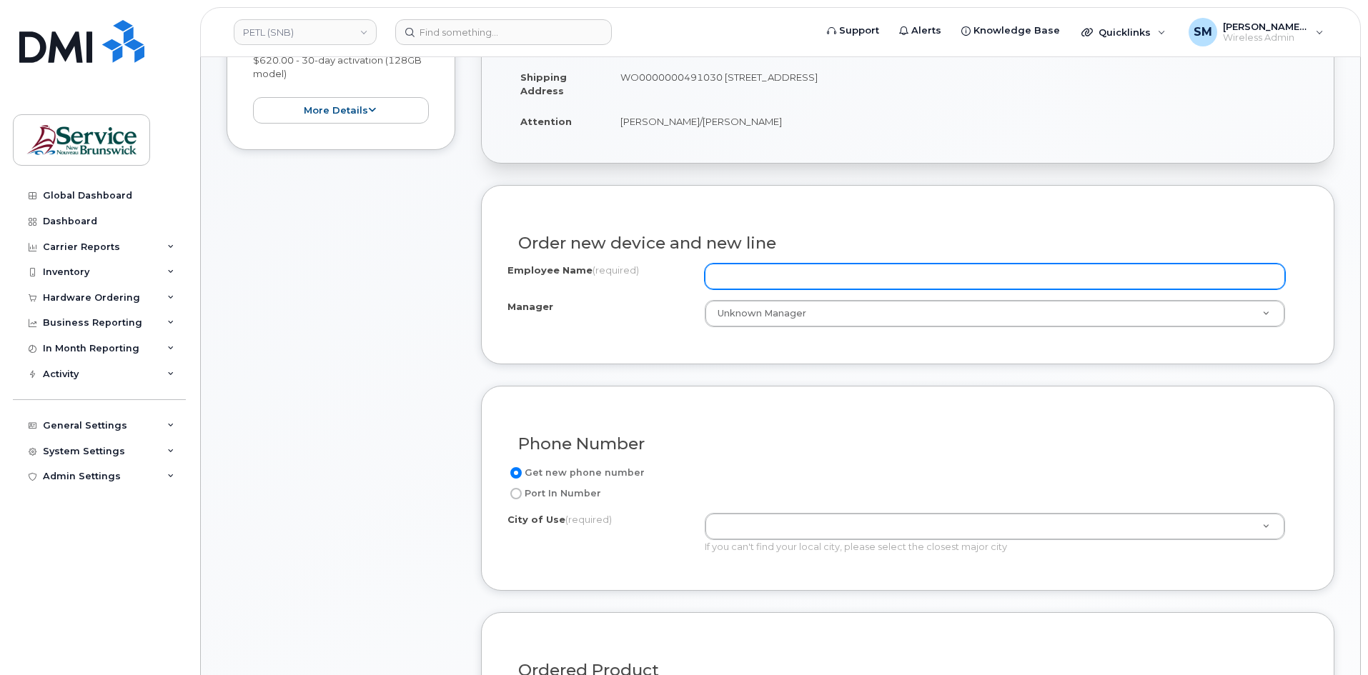
click at [756, 281] on input "Employee Name (required)" at bounding box center [995, 277] width 580 height 26
paste input "[PERSON_NAME]"
type input "[PERSON_NAME]"
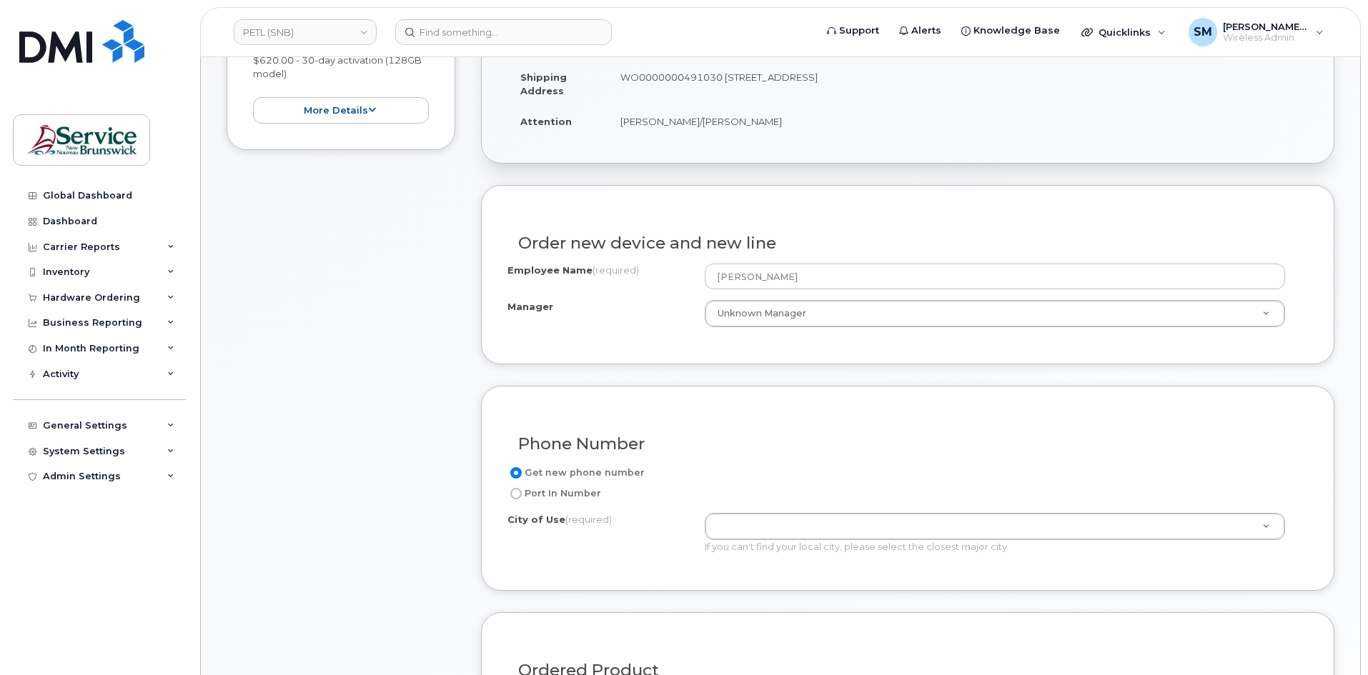
click at [522, 494] on label "Port In Number" at bounding box center [554, 493] width 94 height 17
click at [522, 494] on input "Port In Number" at bounding box center [515, 493] width 11 height 11
radio input "true"
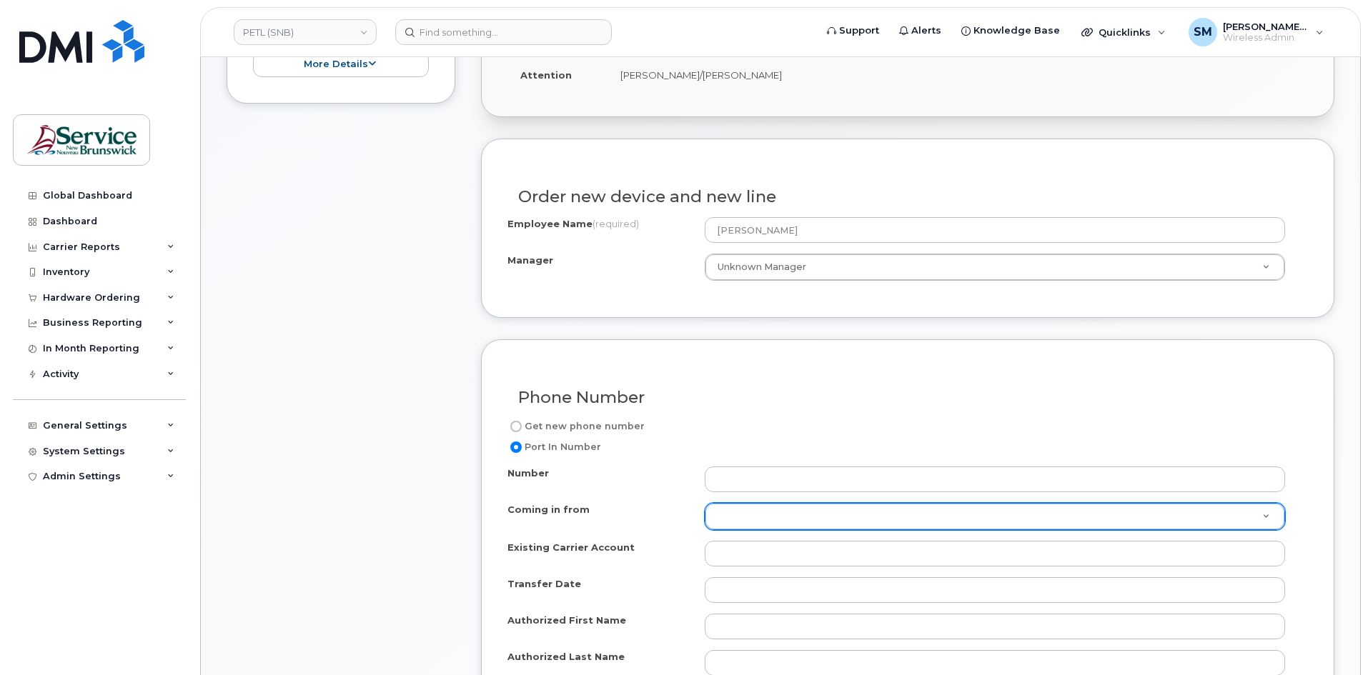
scroll to position [429, 0]
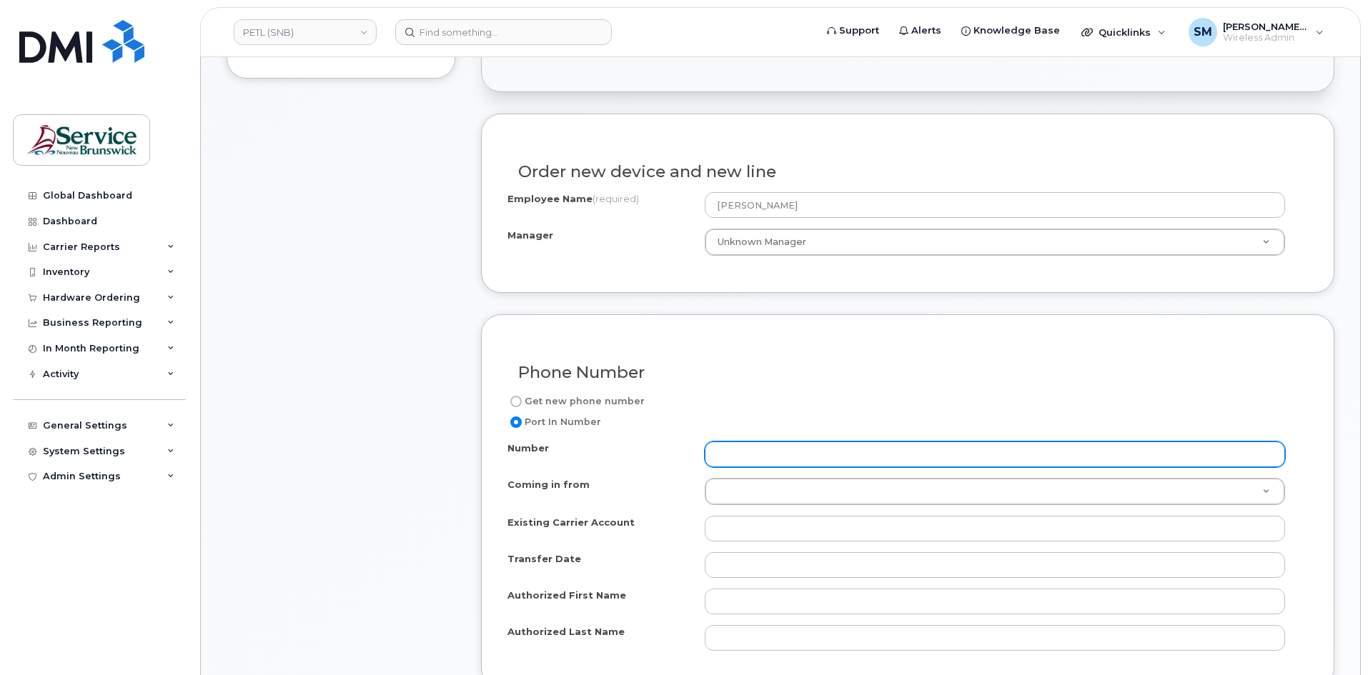
click at [765, 454] on input "Number" at bounding box center [995, 455] width 580 height 26
paste input "[PHONE_NUMBER]"
click at [717, 458] on input "[PHONE_NUMBER]" at bounding box center [995, 455] width 580 height 26
click at [738, 454] on input "[PHONE_NUMBER]" at bounding box center [995, 455] width 580 height 26
click at [758, 454] on input "506474 3006" at bounding box center [995, 455] width 580 height 26
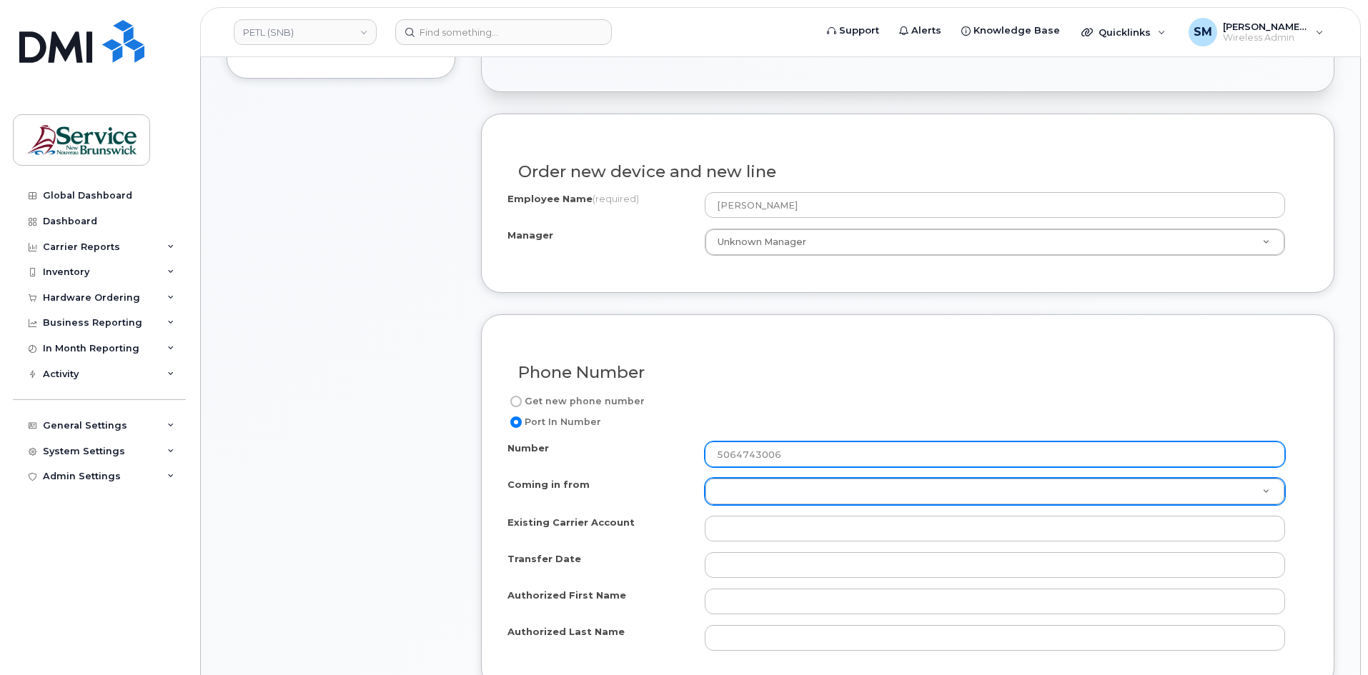
type input "5064743006"
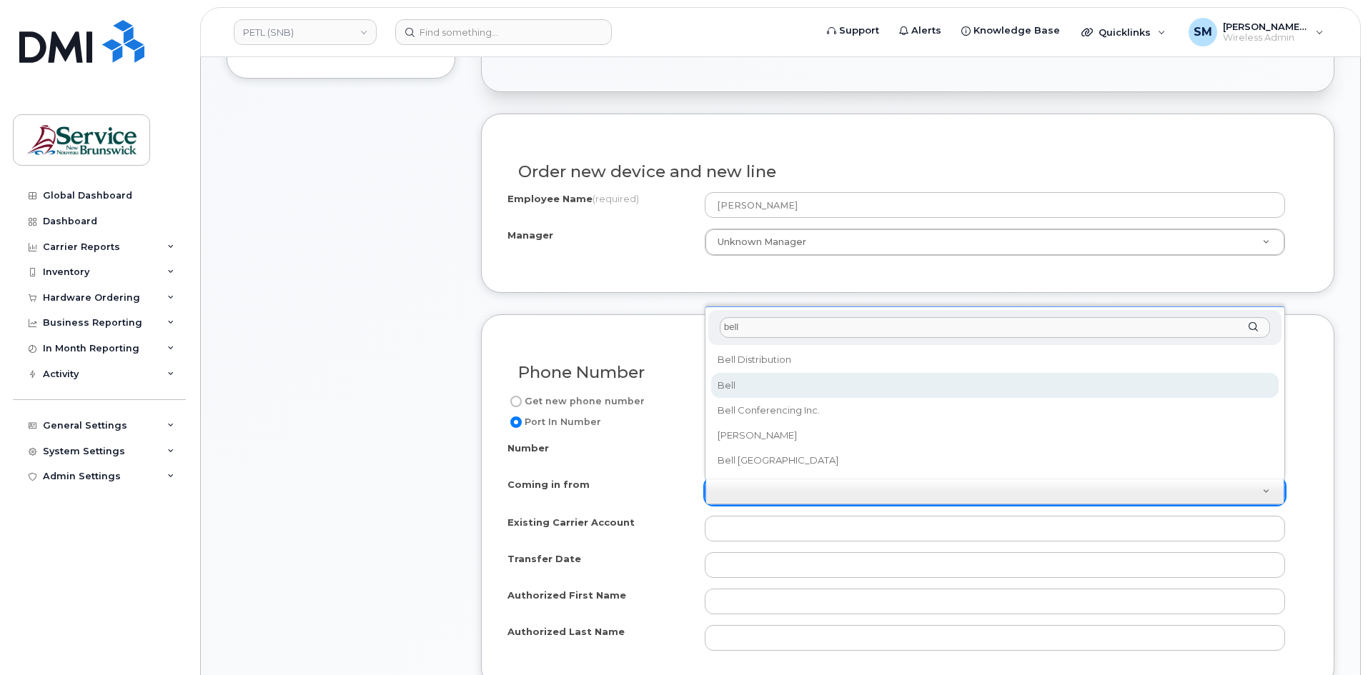
type input "bell"
select select "Bell"
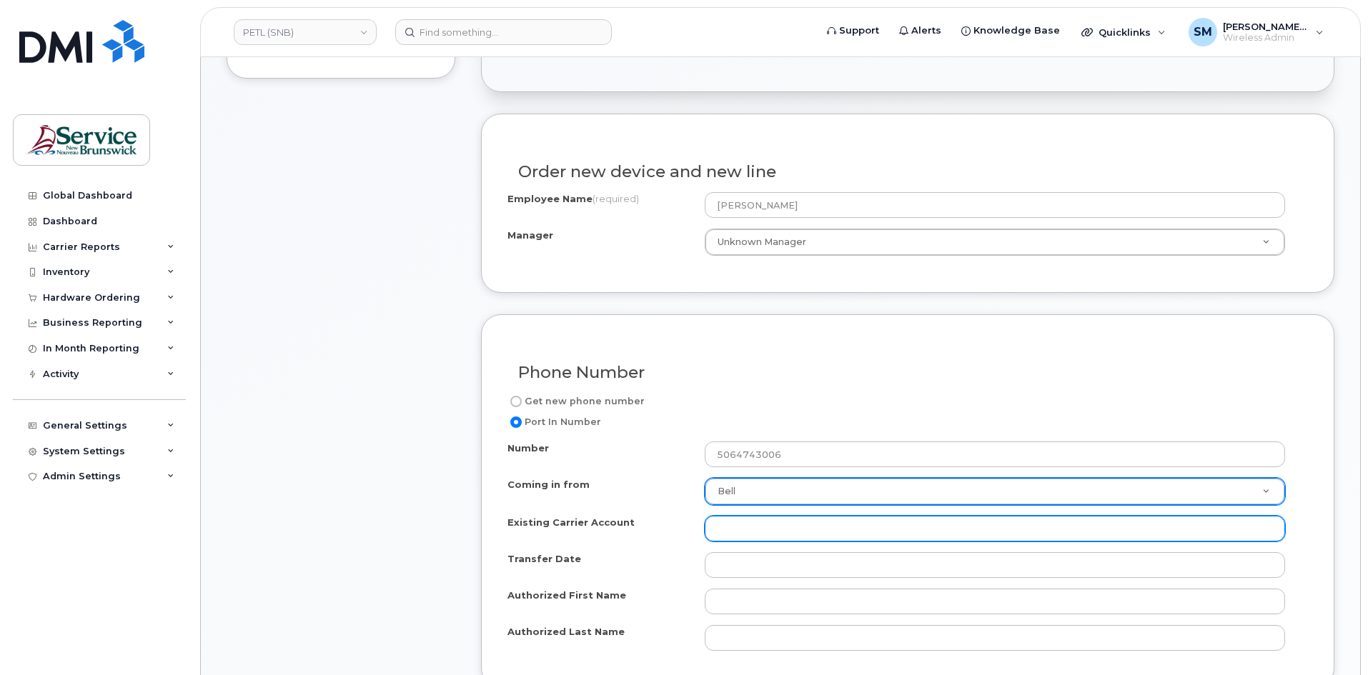
click at [737, 527] on input "Existing Carrier Account" at bounding box center [995, 529] width 580 height 26
paste input "510945316"
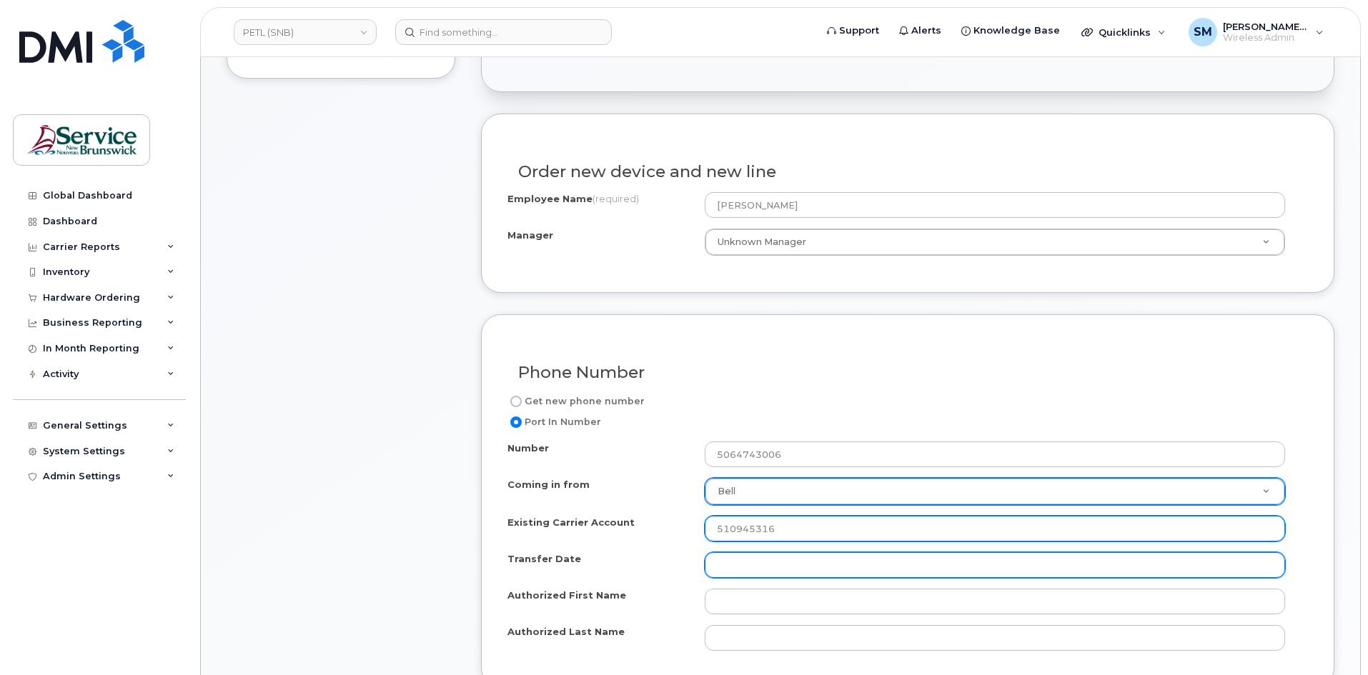
type input "510945316"
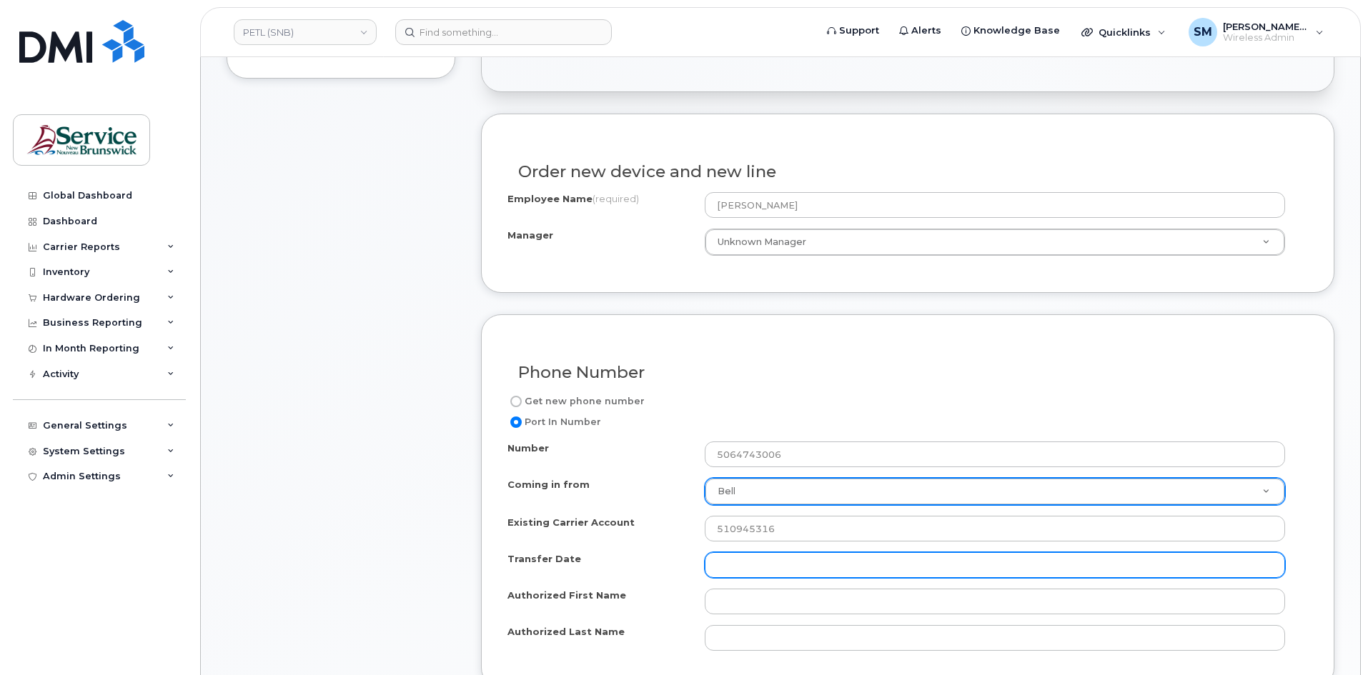
click at [756, 563] on input "Transfer Date" at bounding box center [995, 565] width 580 height 26
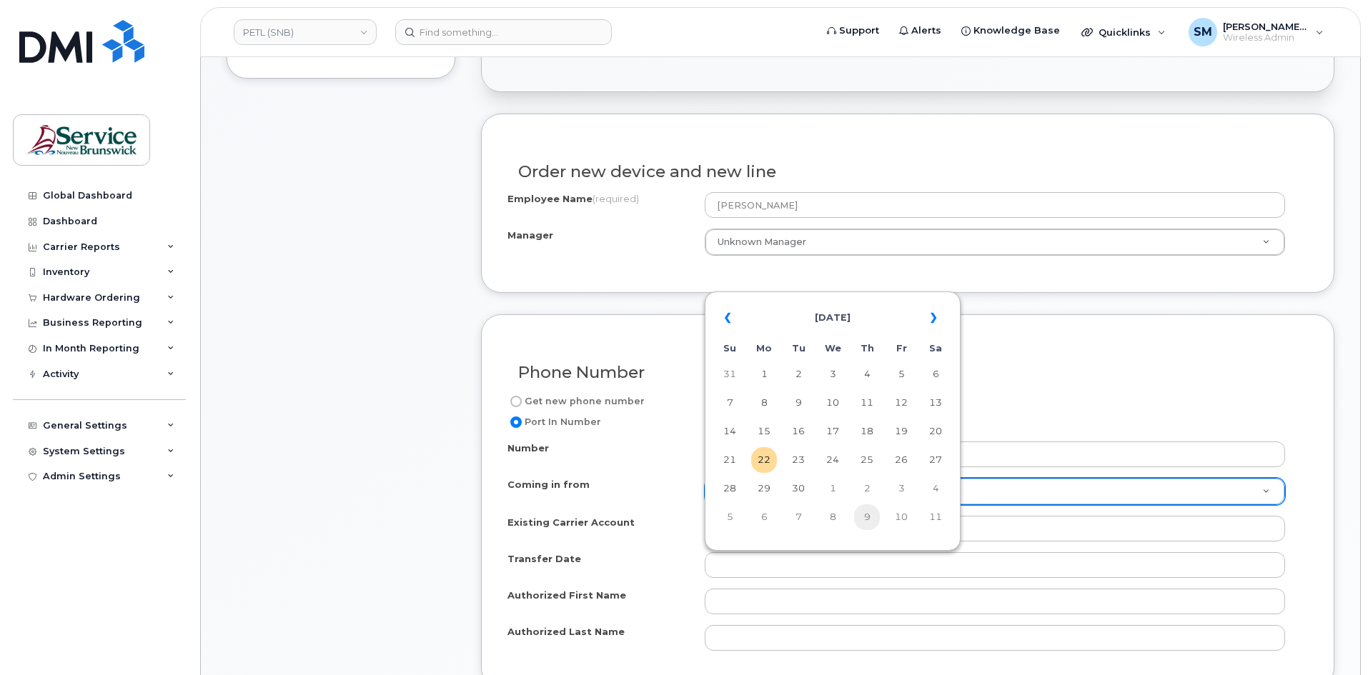
click at [867, 516] on td "9" at bounding box center [867, 518] width 26 height 26
type input "2025-10-09"
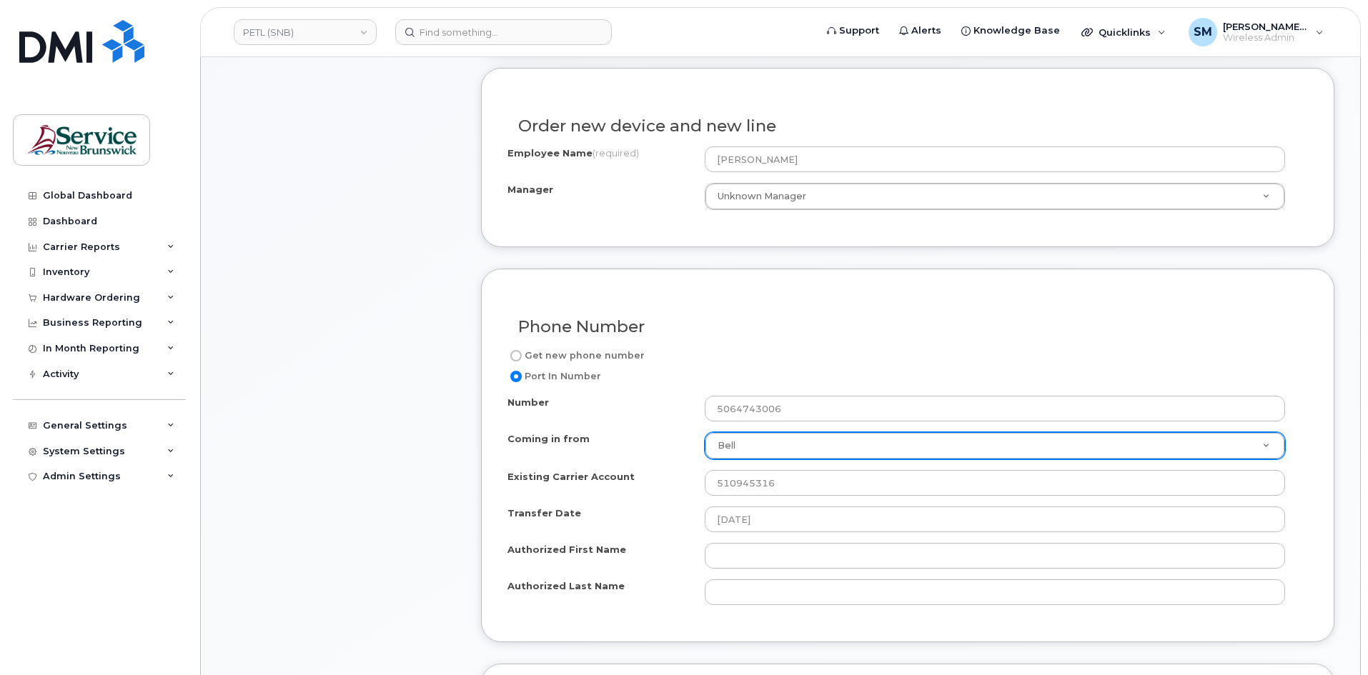
scroll to position [500, 0]
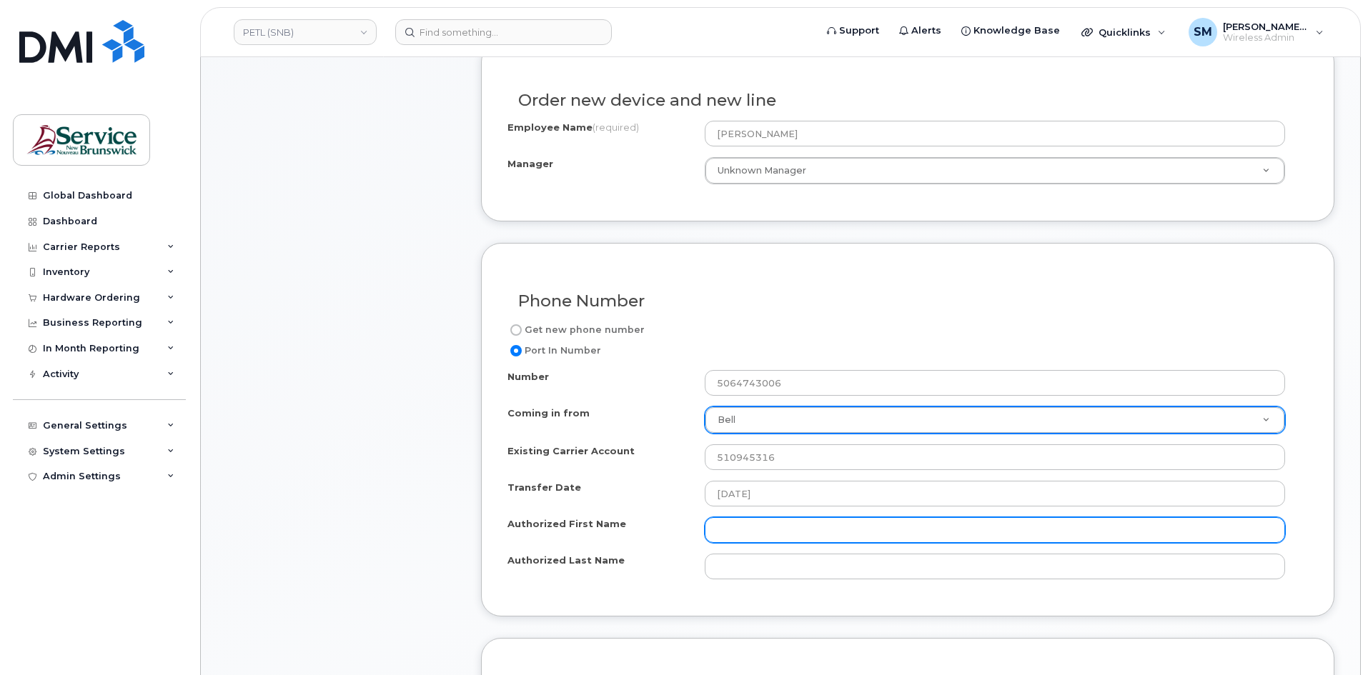
click at [735, 527] on input "Authorized First Name" at bounding box center [995, 530] width 580 height 26
paste input "Pierre-Luc"
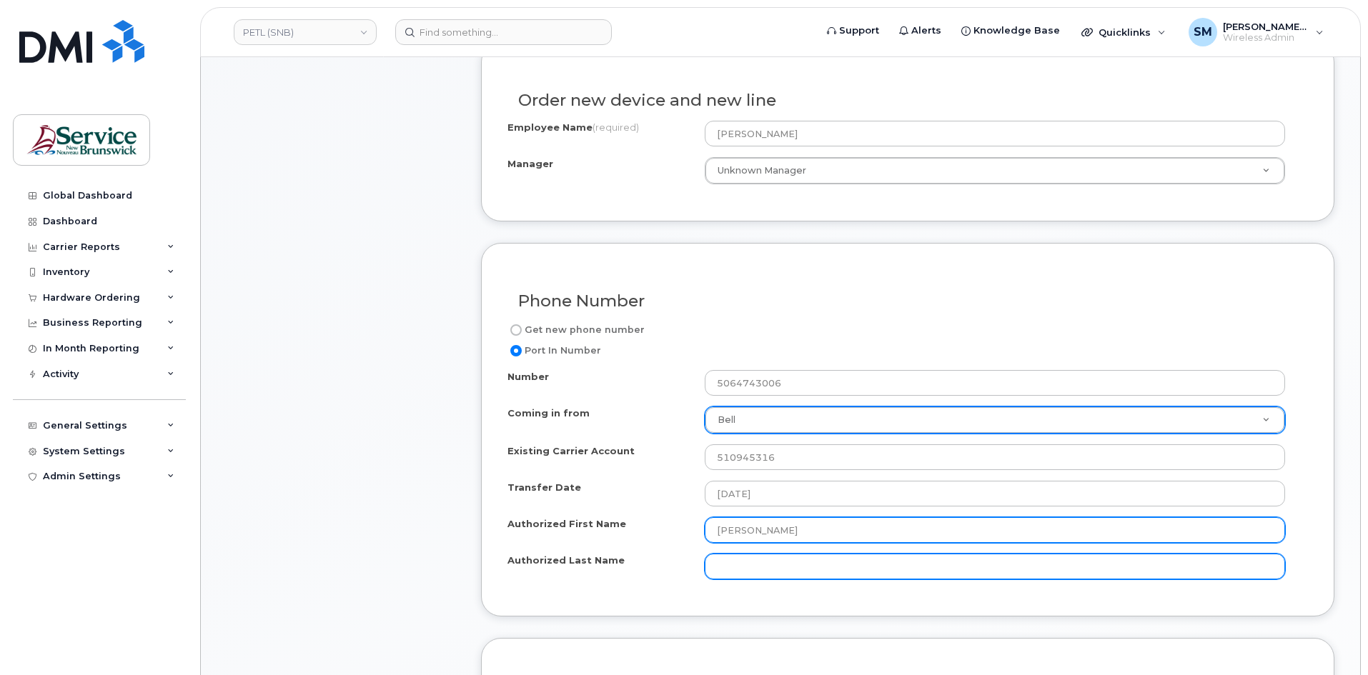
type input "Pierre-Luc"
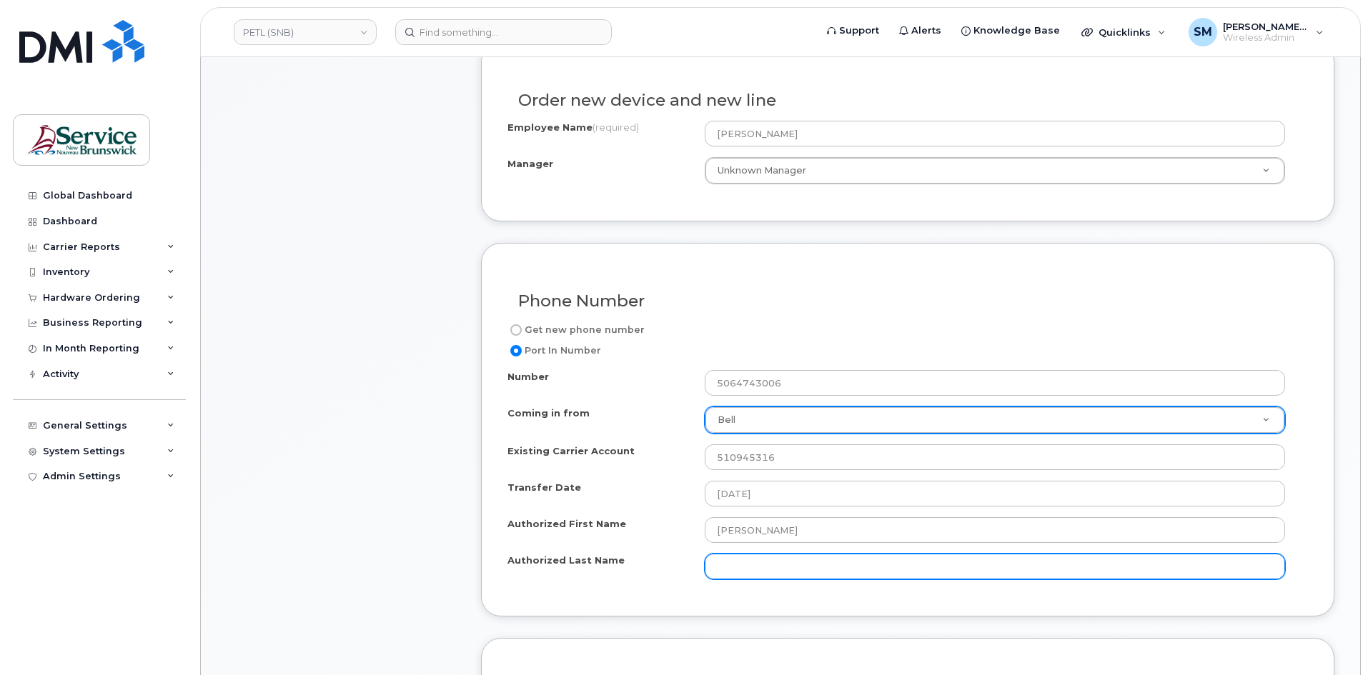
click at [861, 565] on input "Authorized Last Name" at bounding box center [995, 567] width 580 height 26
click at [730, 562] on input "Authorized Last Name" at bounding box center [995, 567] width 580 height 26
paste input "Arseneau"
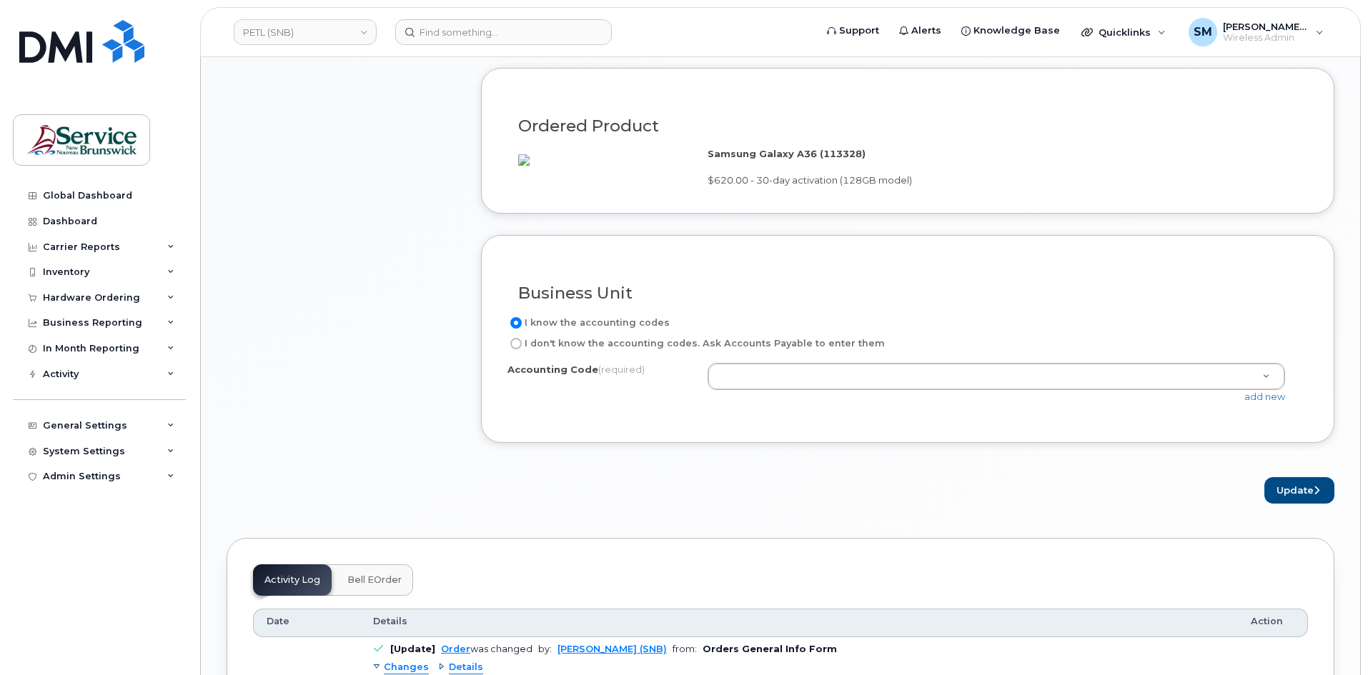
scroll to position [1072, 0]
type input "Arseneau"
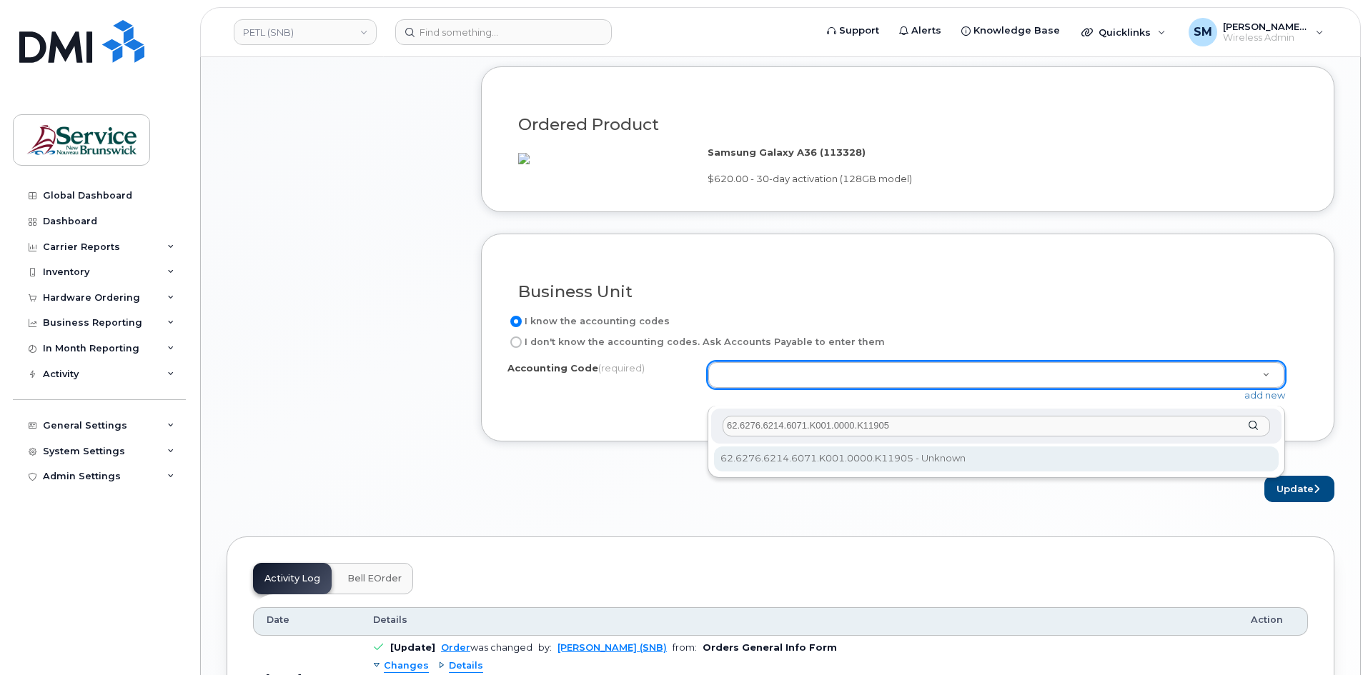
type input "62.6276.6214.6071.K001.0000.K11905"
select select "62.6276.6214.6071.K001.0000.K11905"
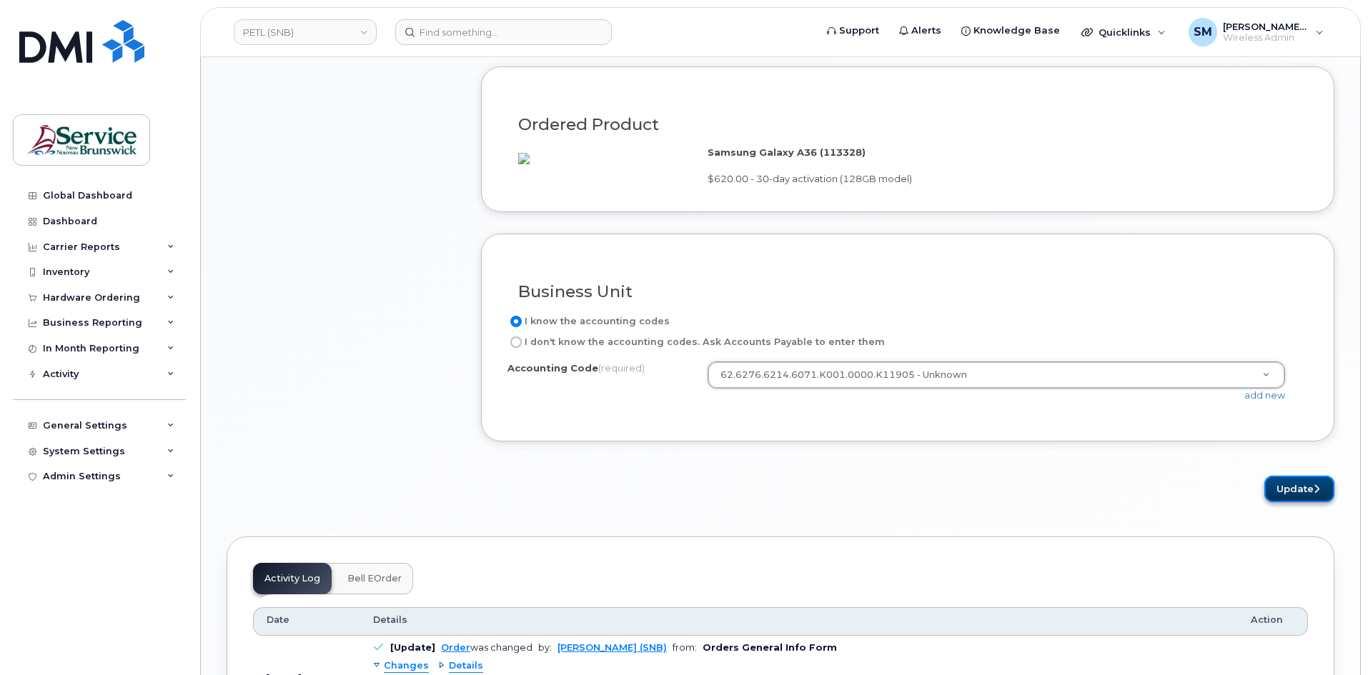
click at [1318, 494] on icon "submit" at bounding box center [1316, 489] width 6 height 9
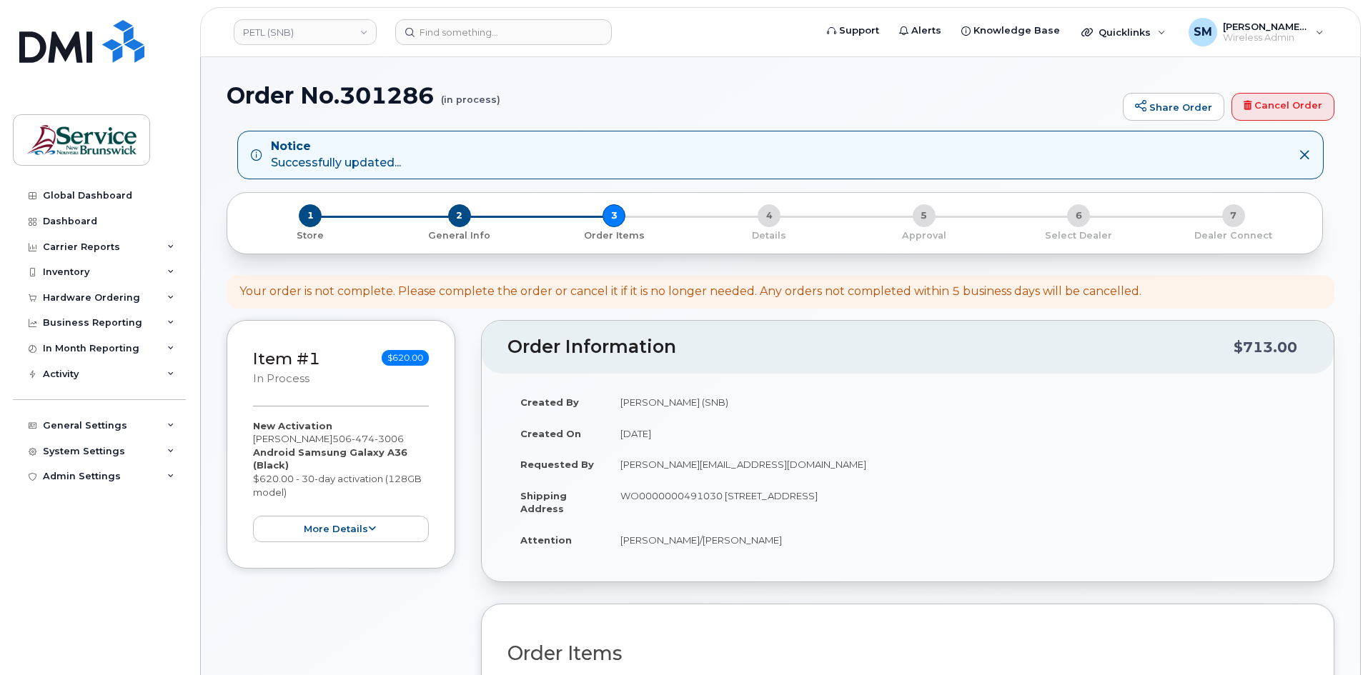
scroll to position [286, 0]
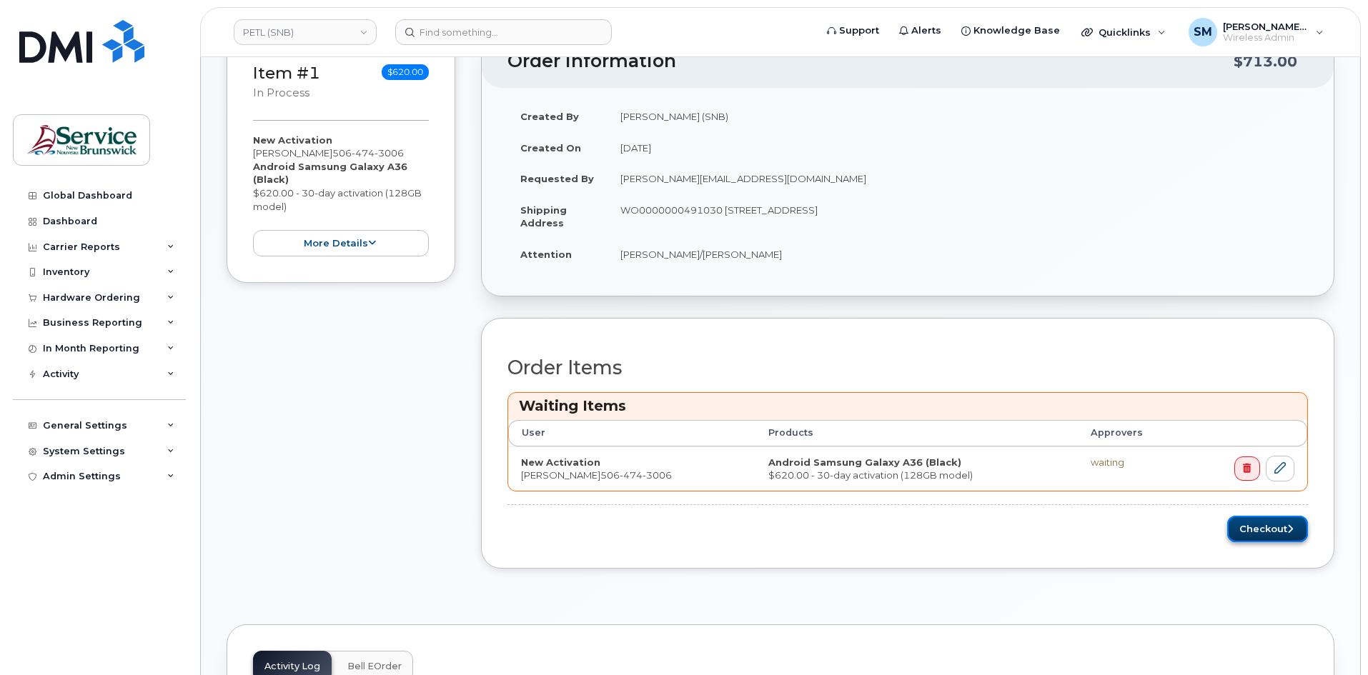
click at [1275, 530] on button "Checkout" at bounding box center [1267, 529] width 81 height 26
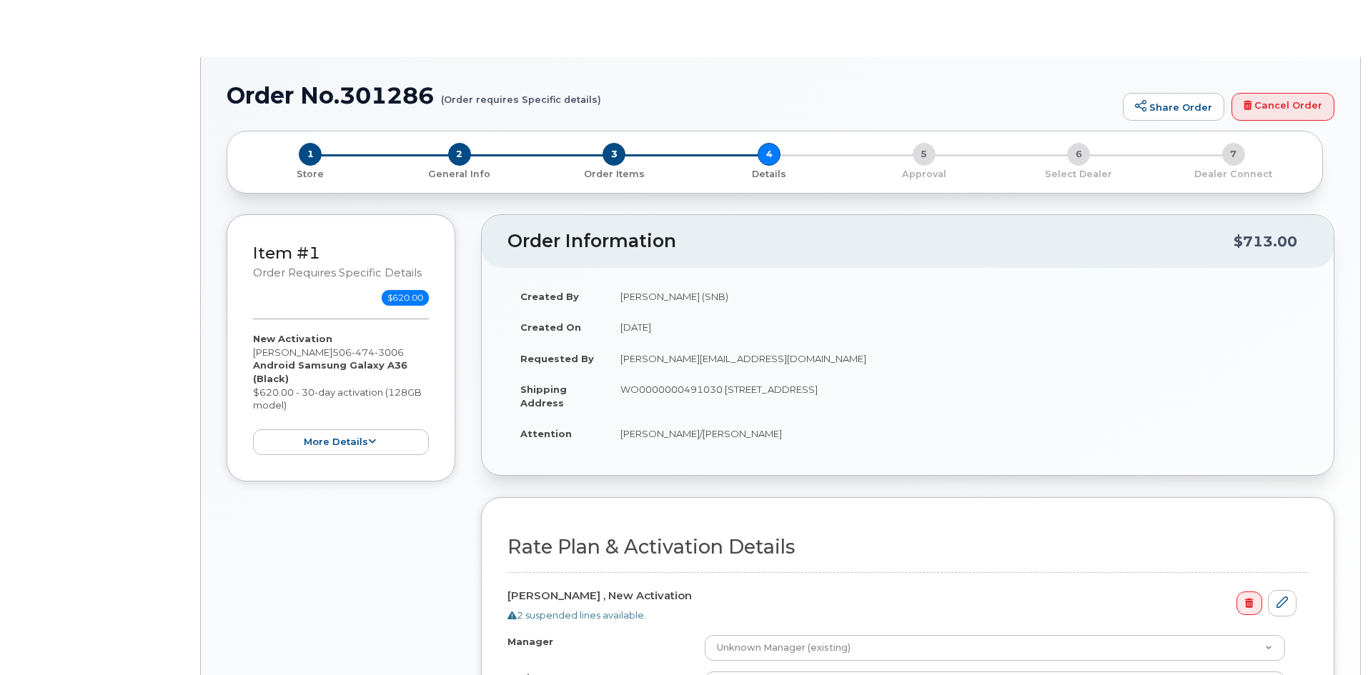
select select "GNB BYOD Smartphone Flex 30D"
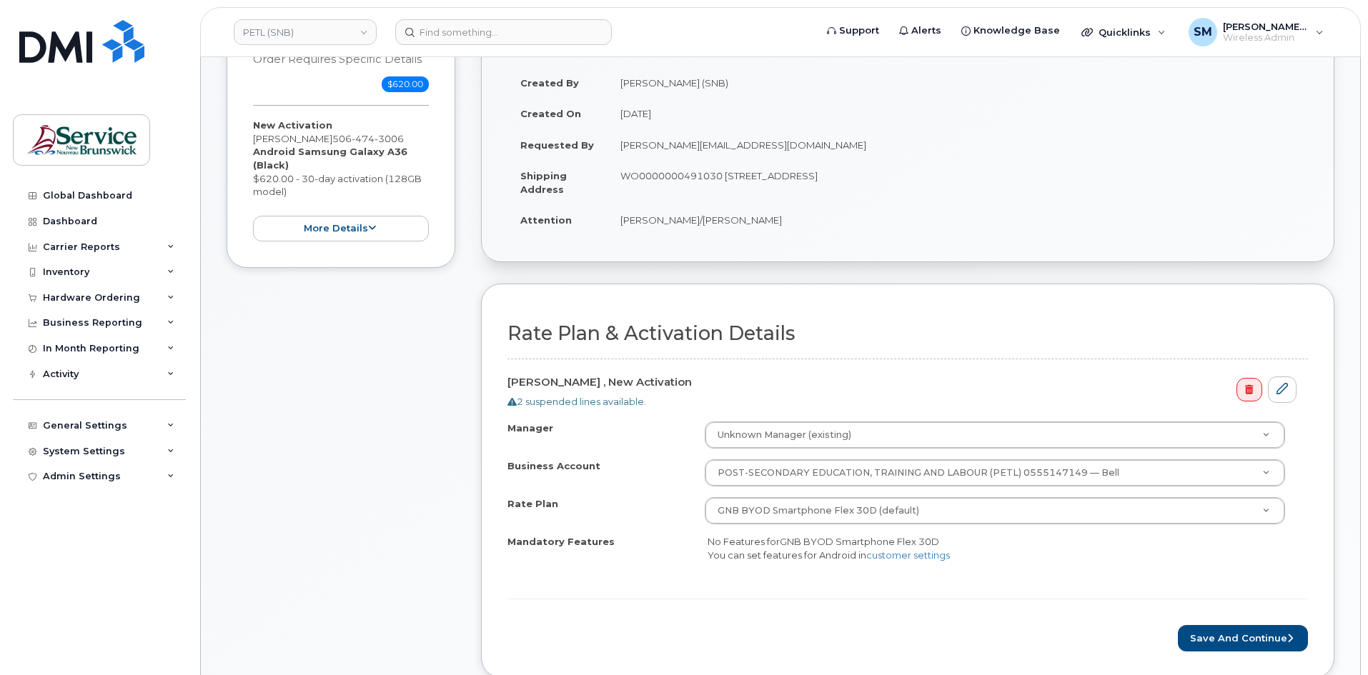
scroll to position [214, 0]
click at [1220, 643] on button "Save and Continue" at bounding box center [1243, 638] width 130 height 26
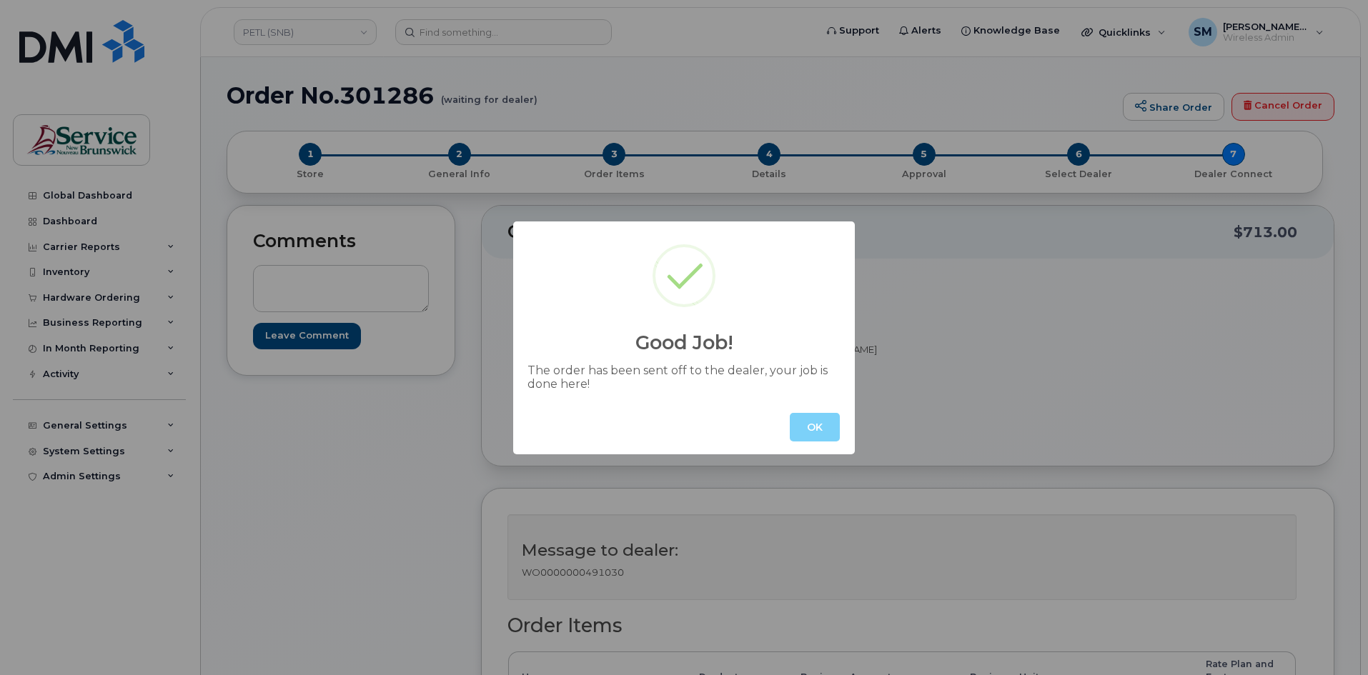
click at [810, 423] on button "OK" at bounding box center [815, 427] width 50 height 29
